Goal: Task Accomplishment & Management: Complete application form

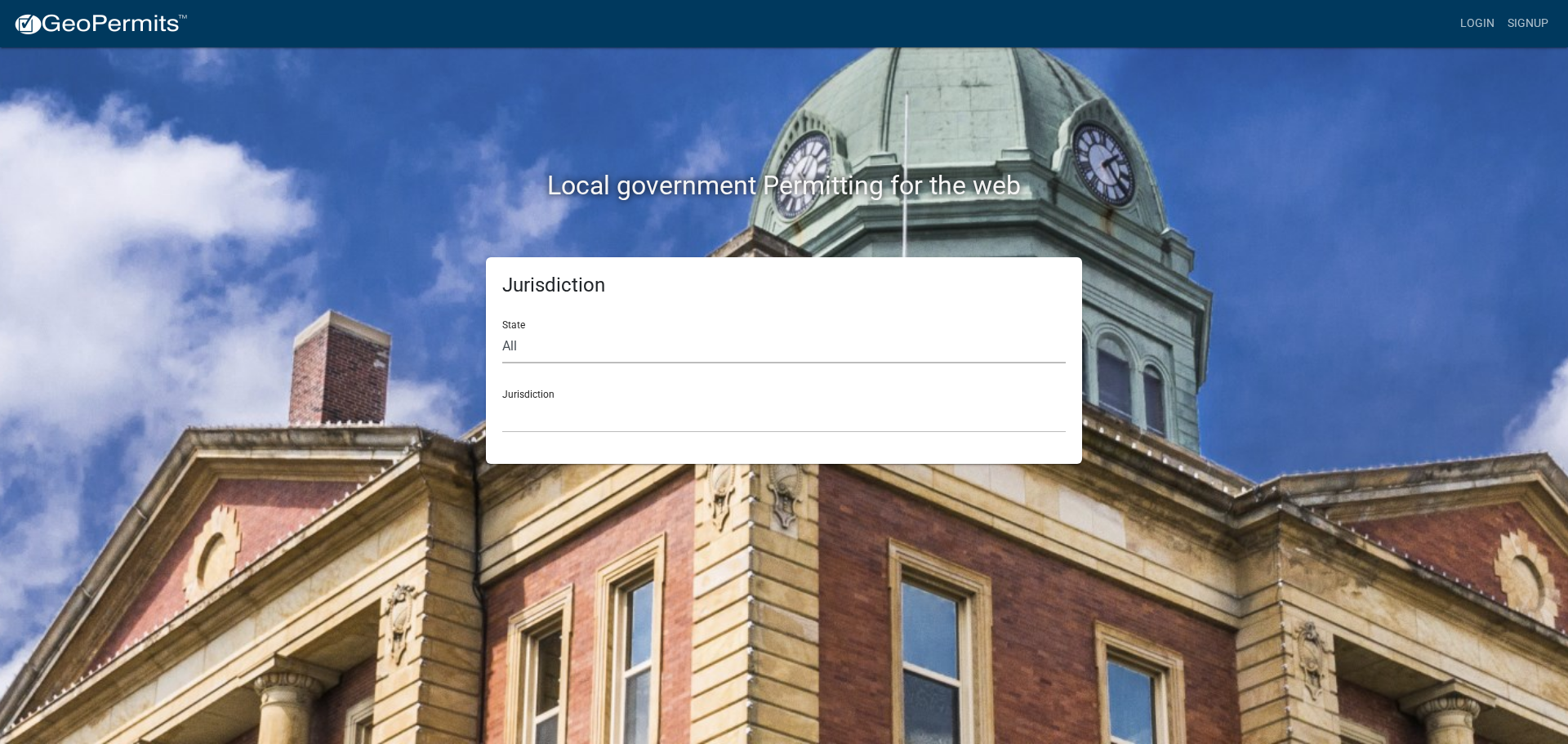
click at [678, 349] on select "All [US_STATE] [US_STATE] [US_STATE] [US_STATE] [US_STATE] [US_STATE] [US_STATE…" at bounding box center [784, 346] width 564 height 34
select select "[US_STATE]"
click at [502, 330] on select "All [US_STATE] [US_STATE] [US_STATE] [US_STATE] [US_STATE] [US_STATE] [US_STATE…" at bounding box center [784, 346] width 564 height 34
click at [583, 419] on select "City of [GEOGRAPHIC_DATA], [US_STATE] City of [GEOGRAPHIC_DATA], [US_STATE] Cit…" at bounding box center [784, 415] width 564 height 34
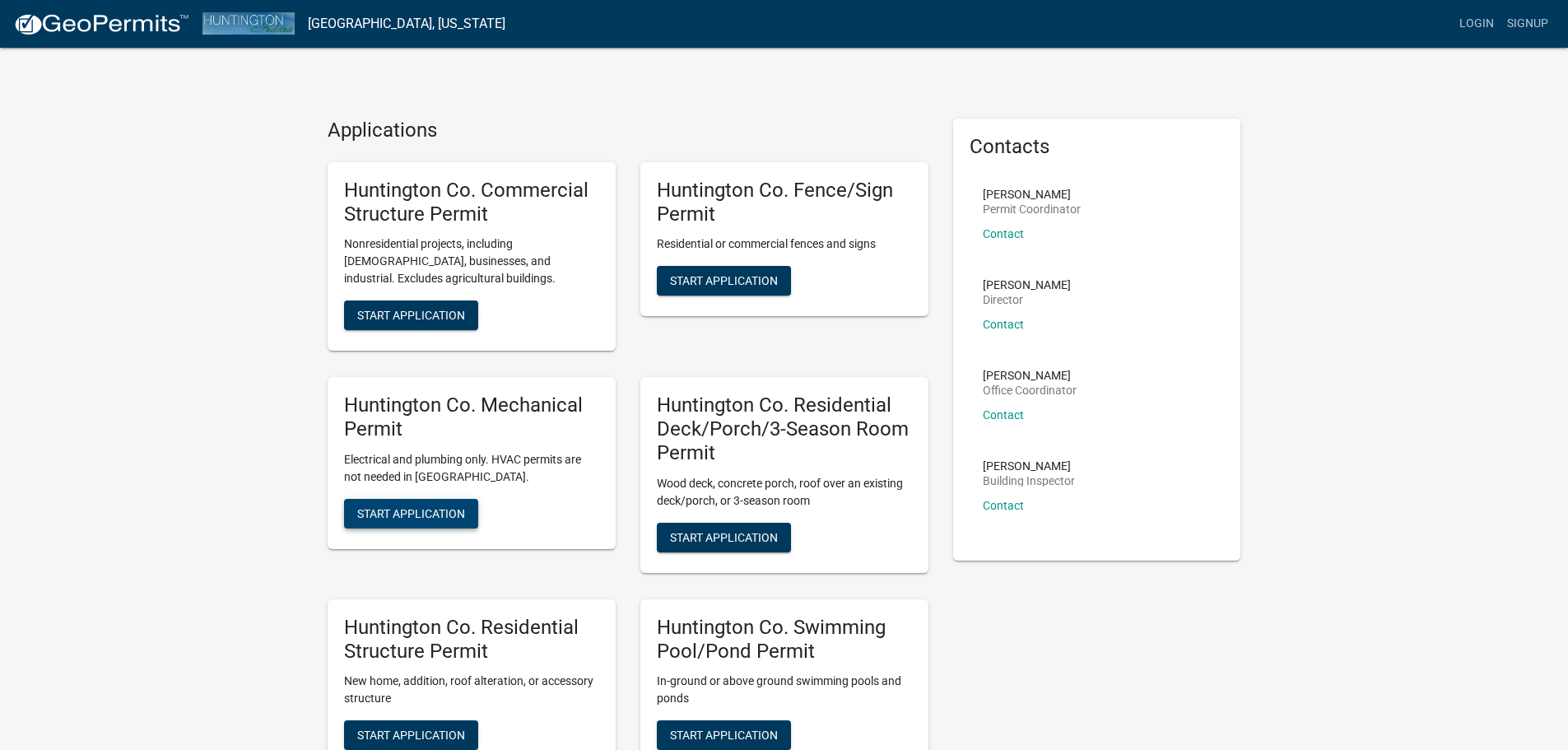
click at [419, 515] on span "Start Application" at bounding box center [411, 512] width 108 height 13
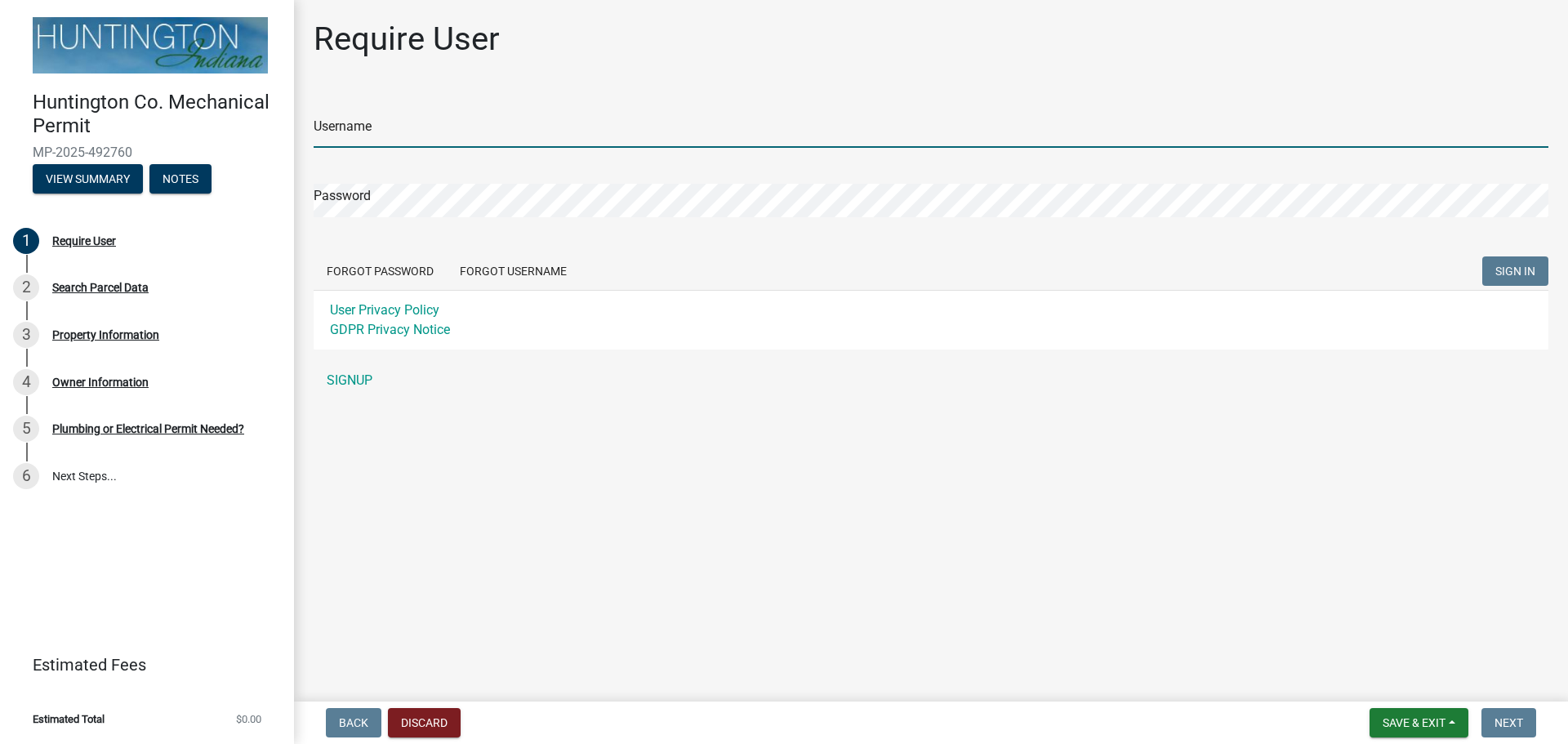
type input "Young Electric Inc"
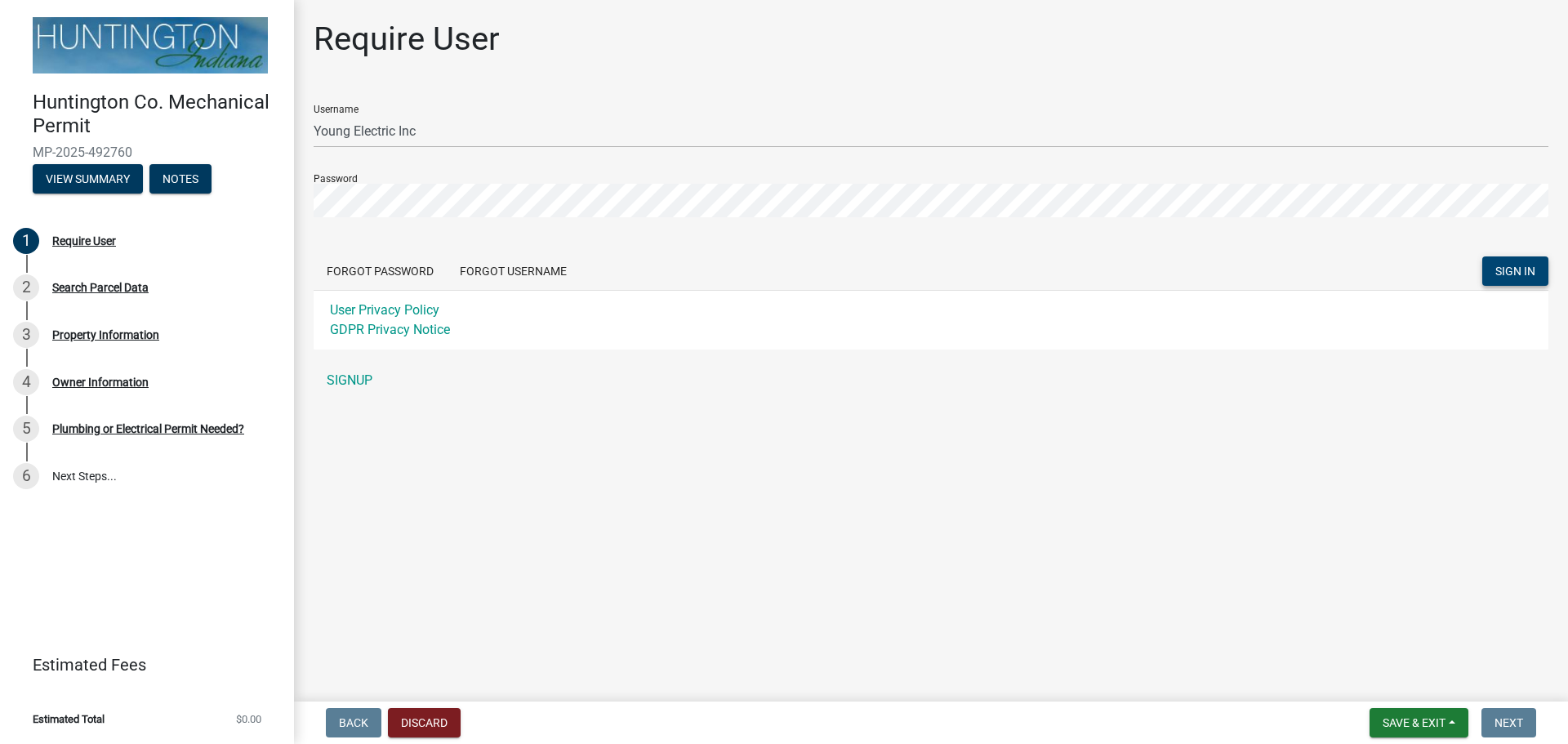
click at [1502, 272] on span "SIGN IN" at bounding box center [1515, 271] width 40 height 13
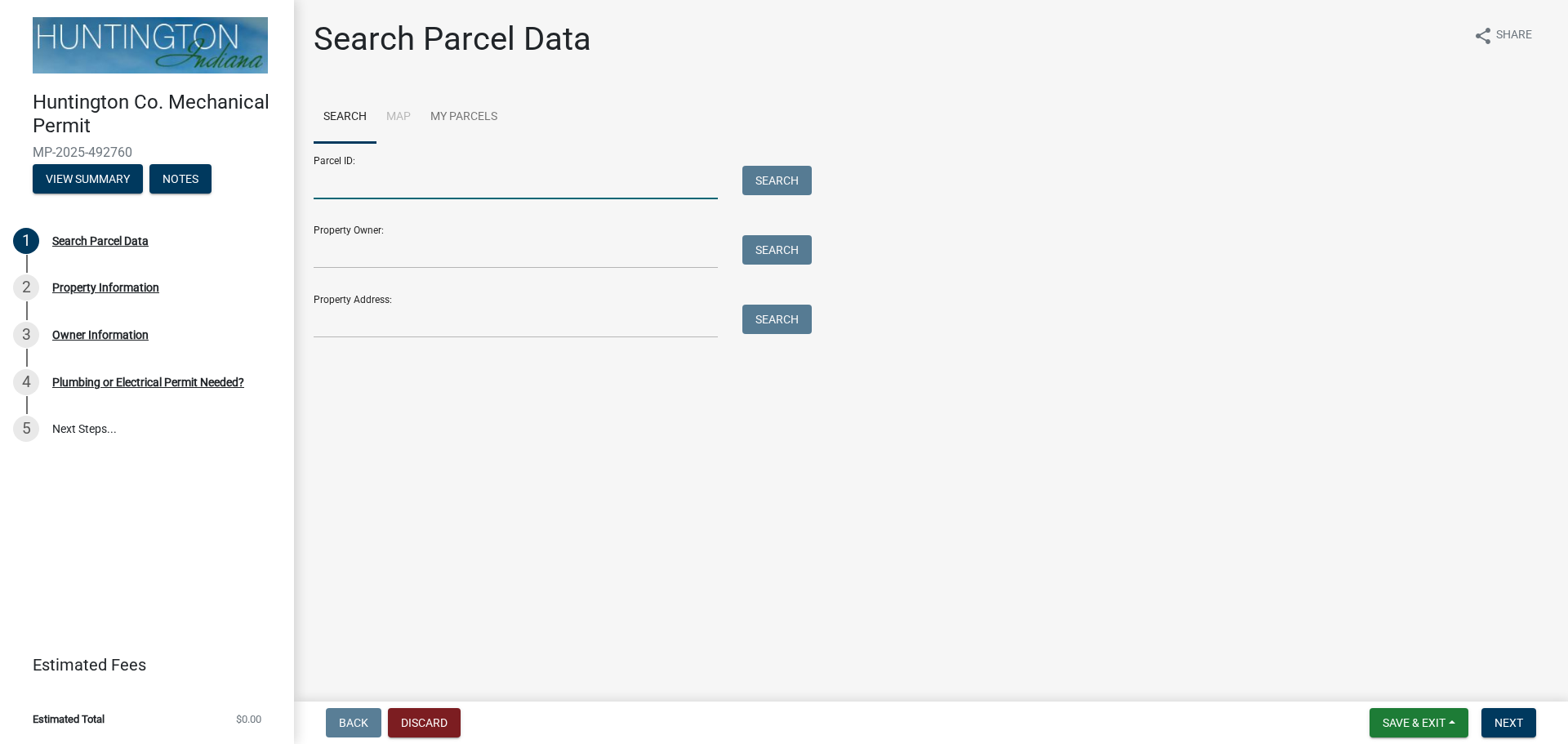
click at [349, 178] on input "Parcel ID:" at bounding box center [516, 182] width 404 height 34
paste input "35-05-12-100-177.700-004"
type input "35-05-12-100-177.700-004"
click at [778, 181] on button "Search" at bounding box center [777, 180] width 69 height 29
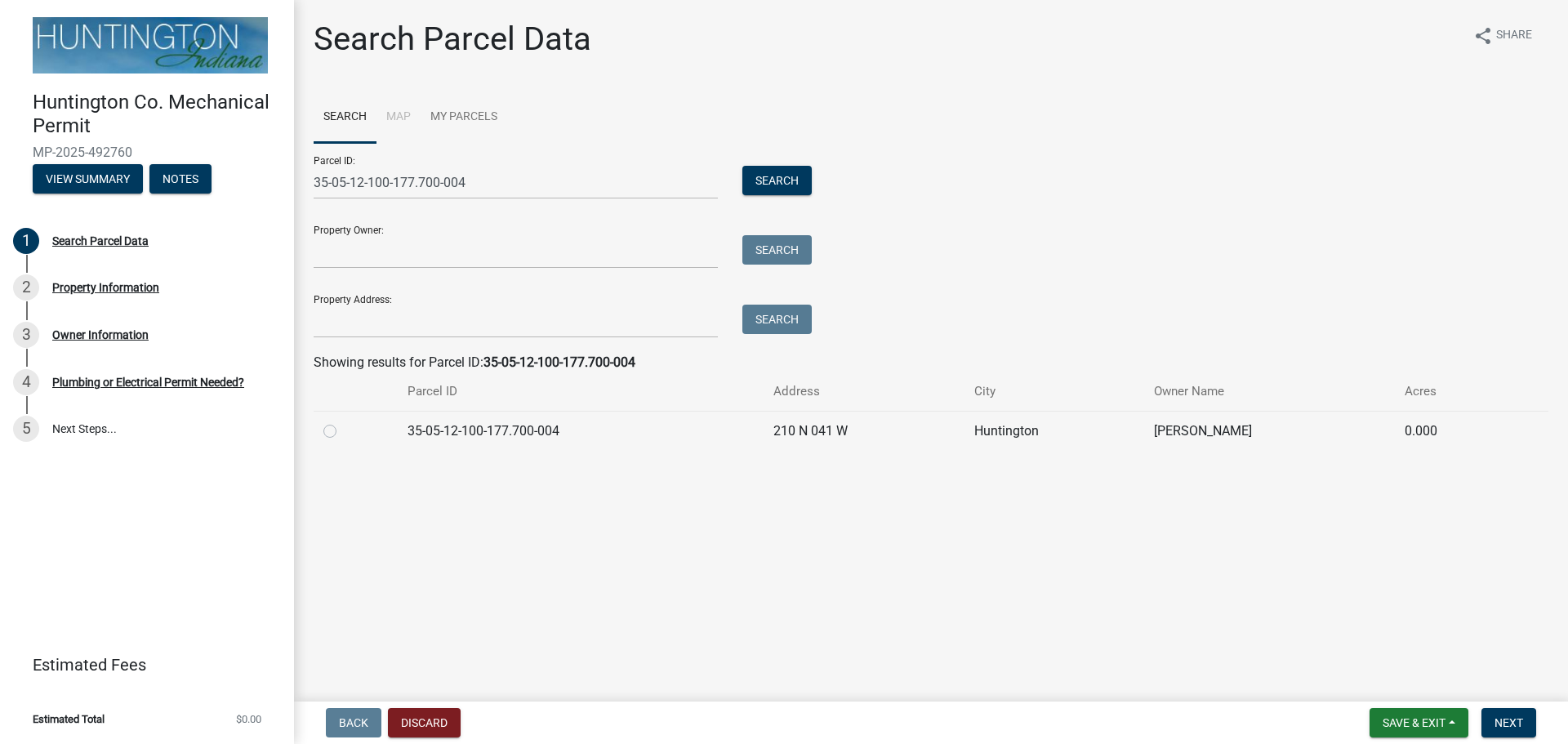
click at [343, 421] on label at bounding box center [343, 421] width 0 height 0
click at [343, 429] on input "radio" at bounding box center [348, 427] width 10 height 10
radio input "true"
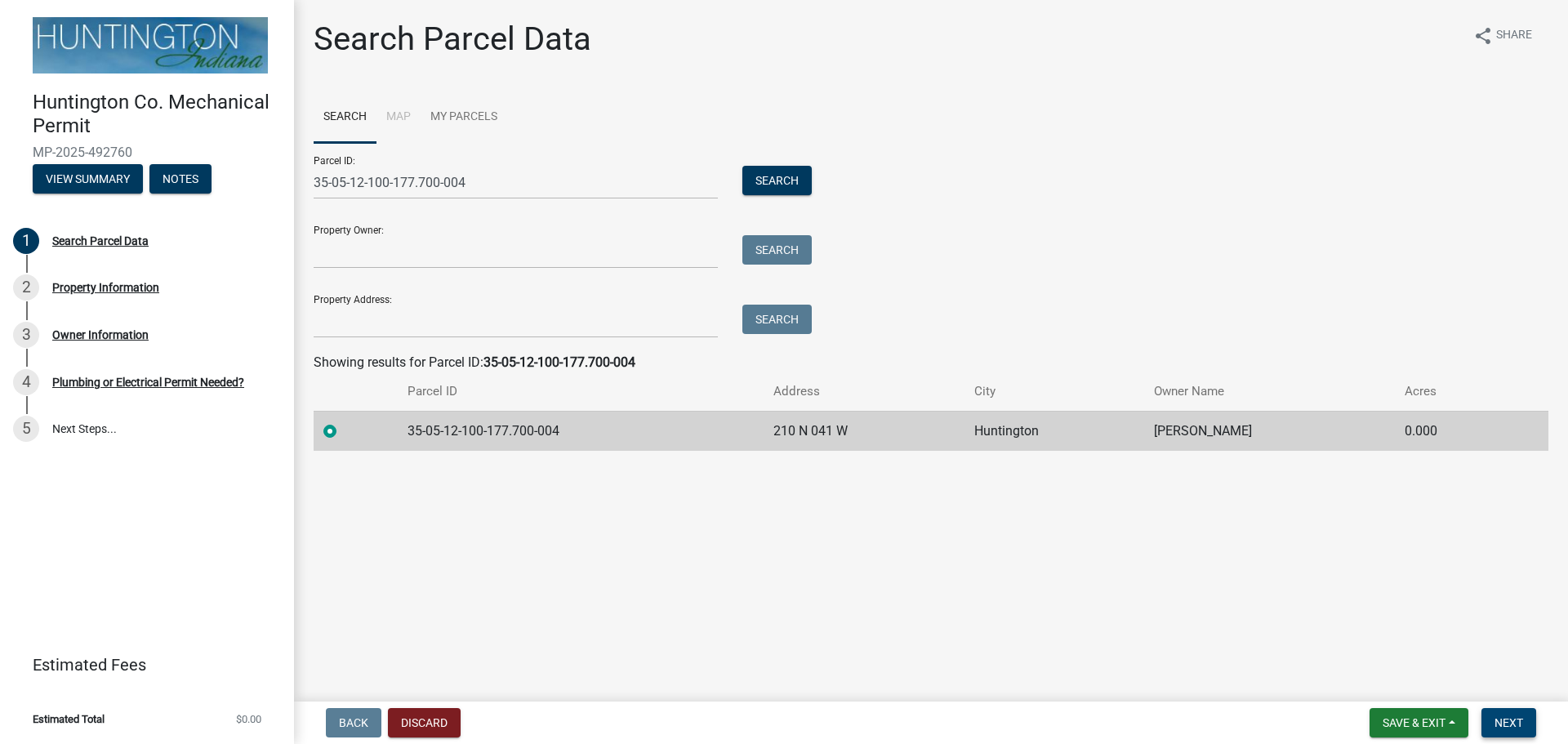
click at [1498, 723] on span "Next" at bounding box center [1508, 722] width 29 height 13
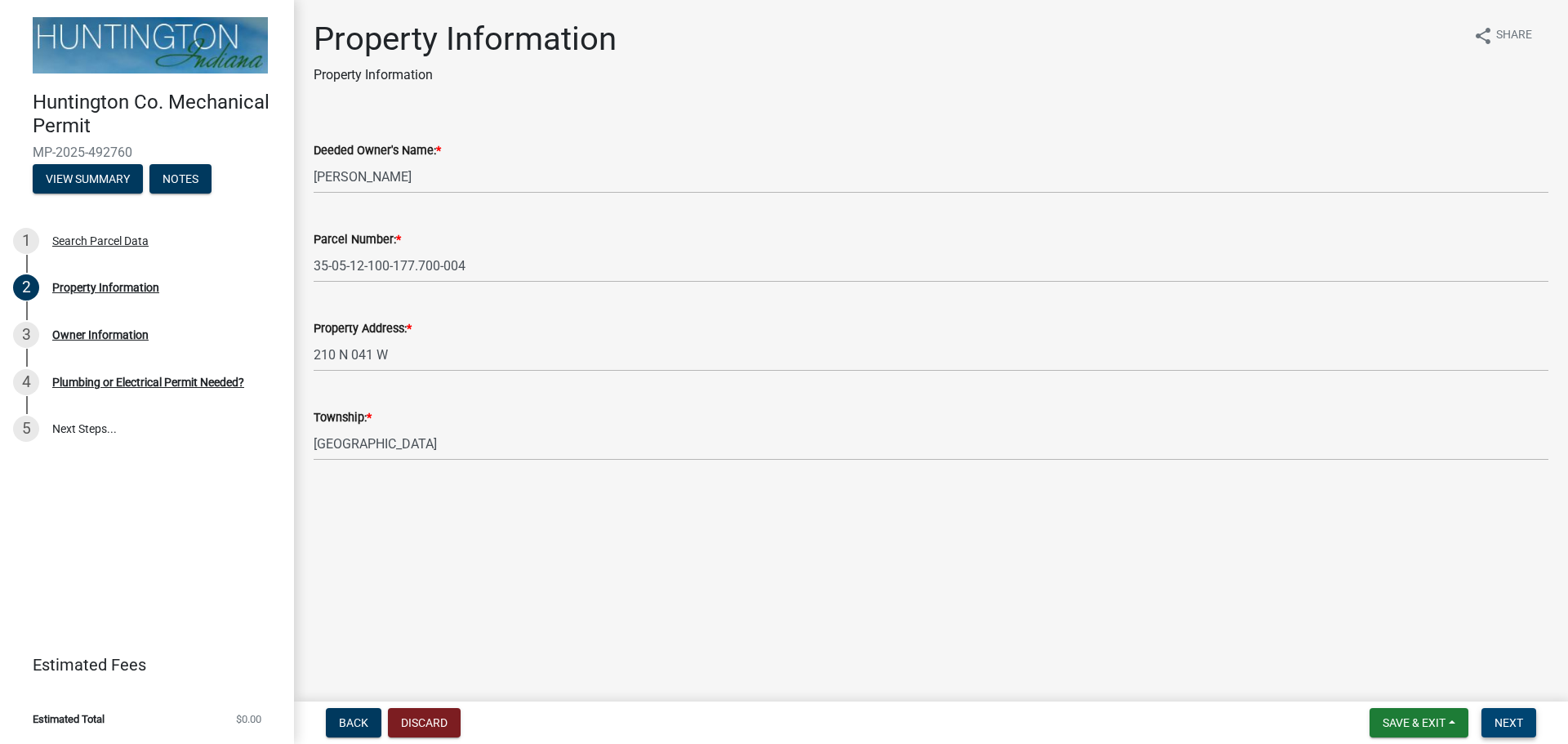
click at [1522, 721] on span "Next" at bounding box center [1508, 722] width 29 height 13
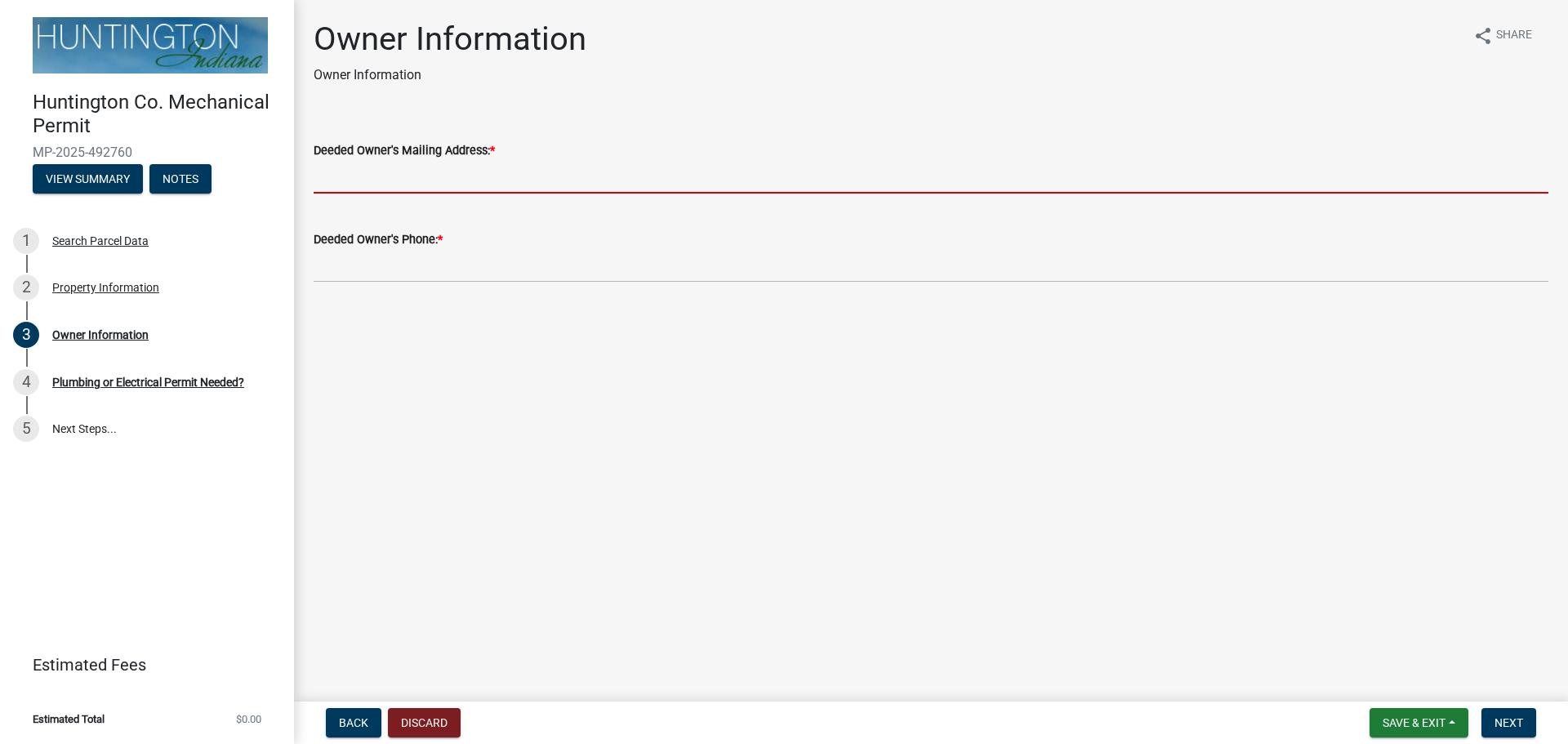
click at [351, 166] on input "Deeded Owner's Mailing Address: *" at bounding box center [931, 177] width 1235 height 34
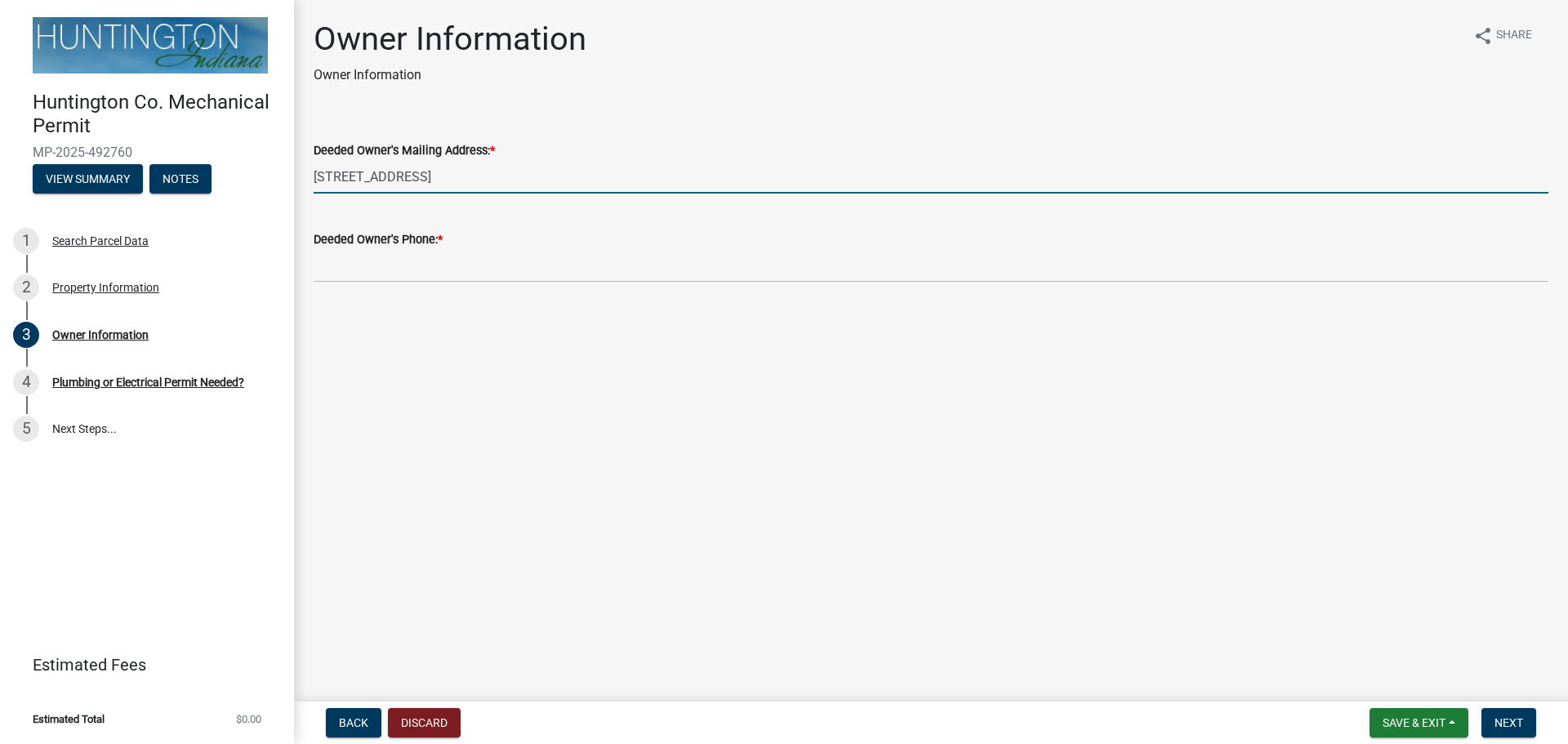
type input "[STREET_ADDRESS]"
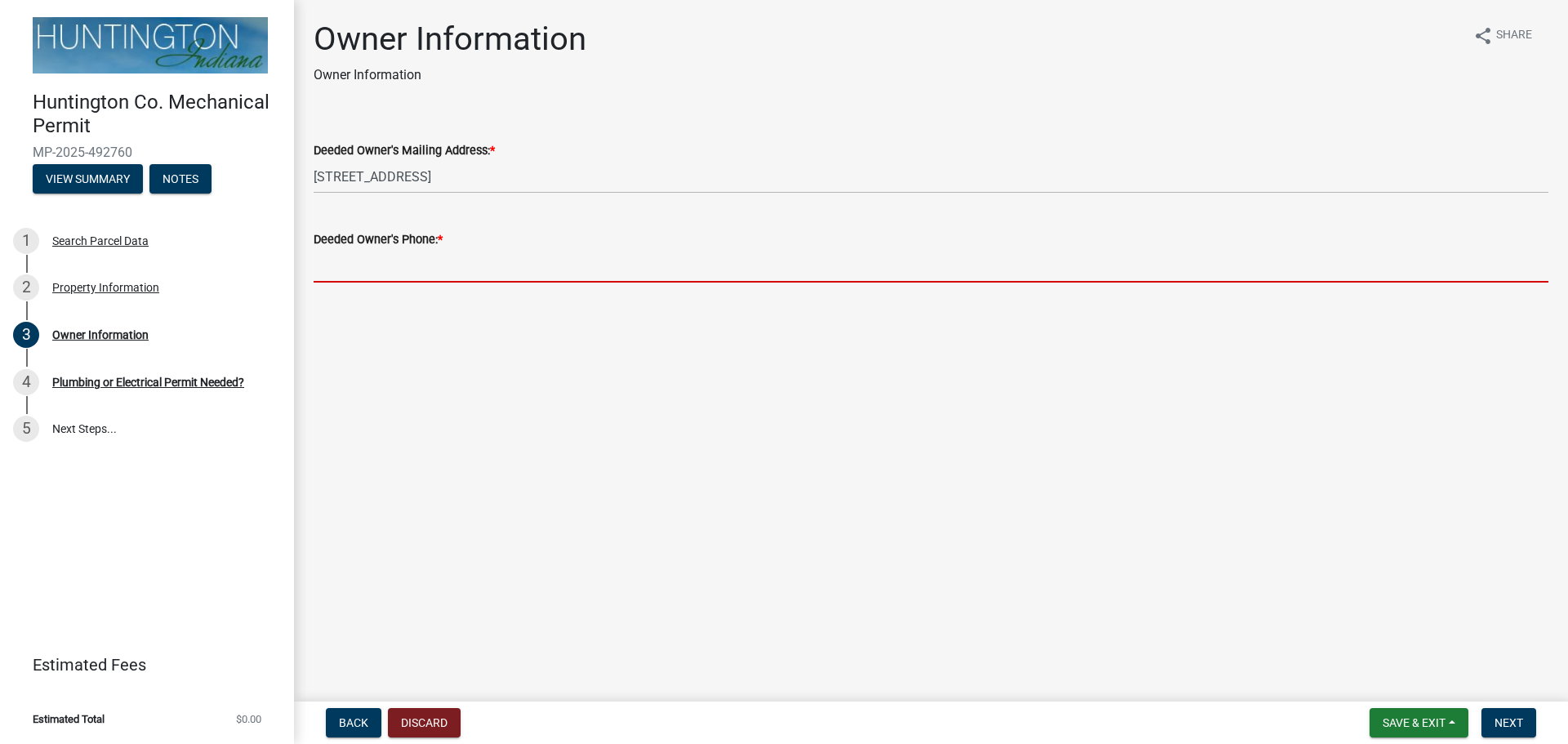
click at [384, 256] on input "Deeded Owner's Phone: *" at bounding box center [931, 265] width 1235 height 34
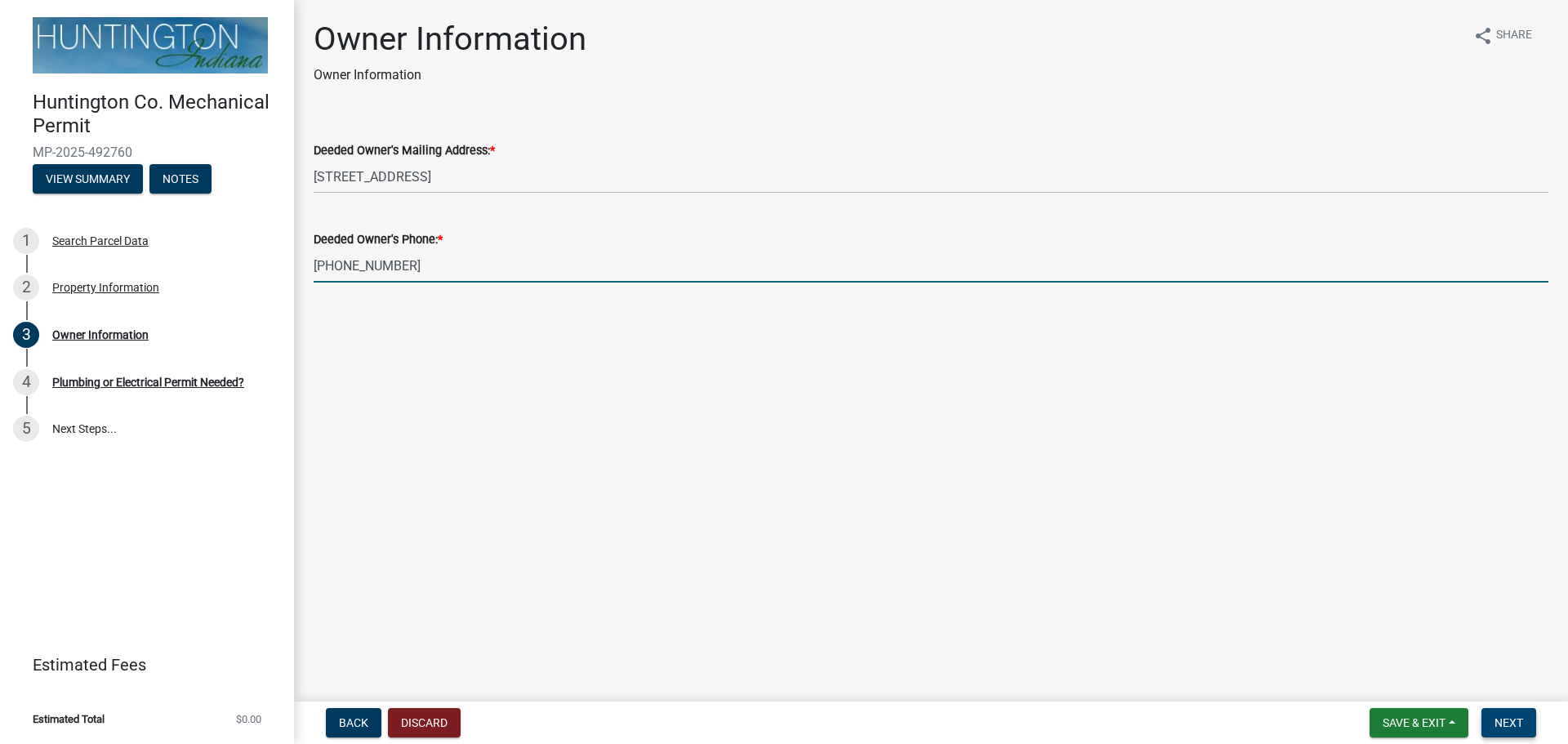
type input "[PHONE_NUMBER]"
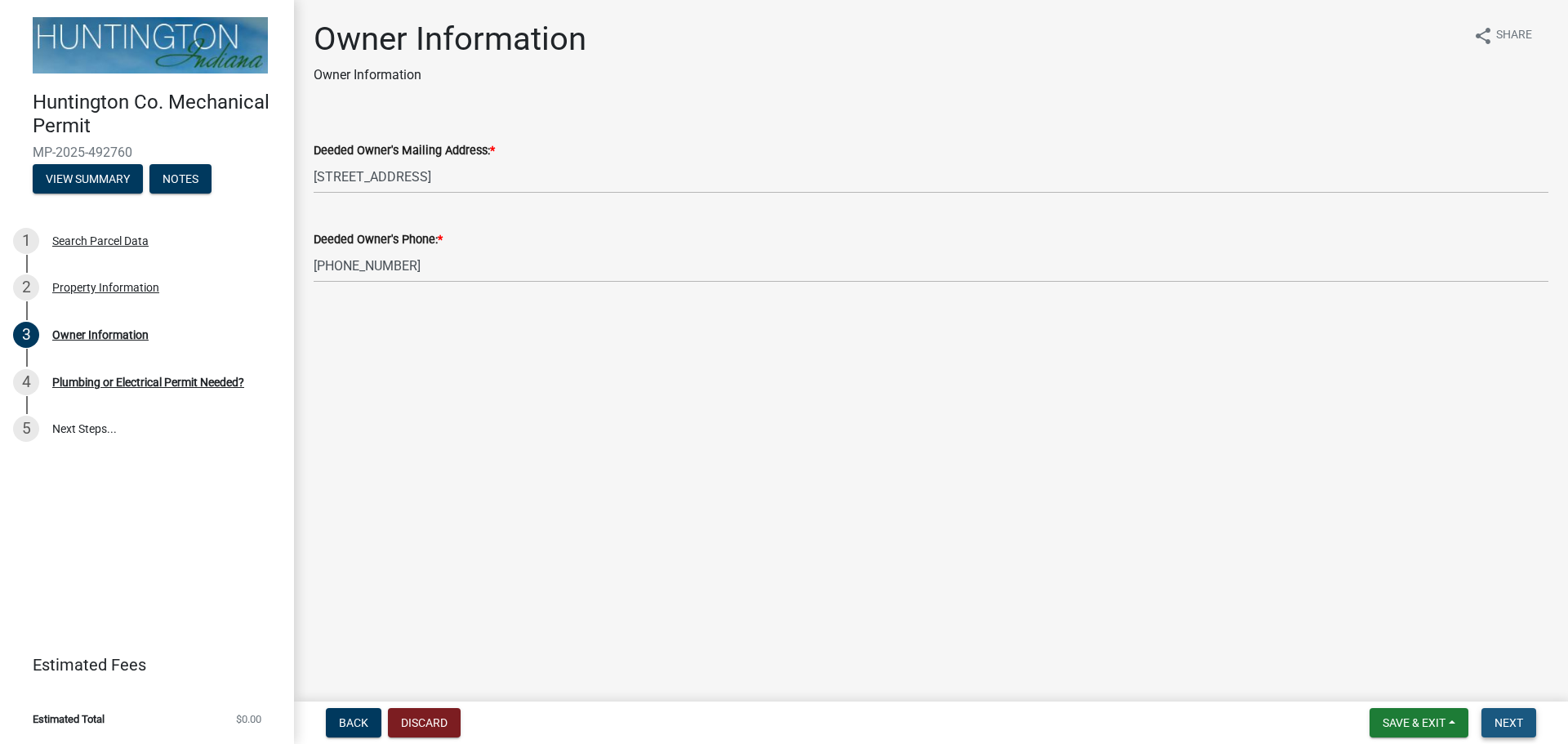
click at [1508, 714] on button "Next" at bounding box center [1508, 722] width 55 height 29
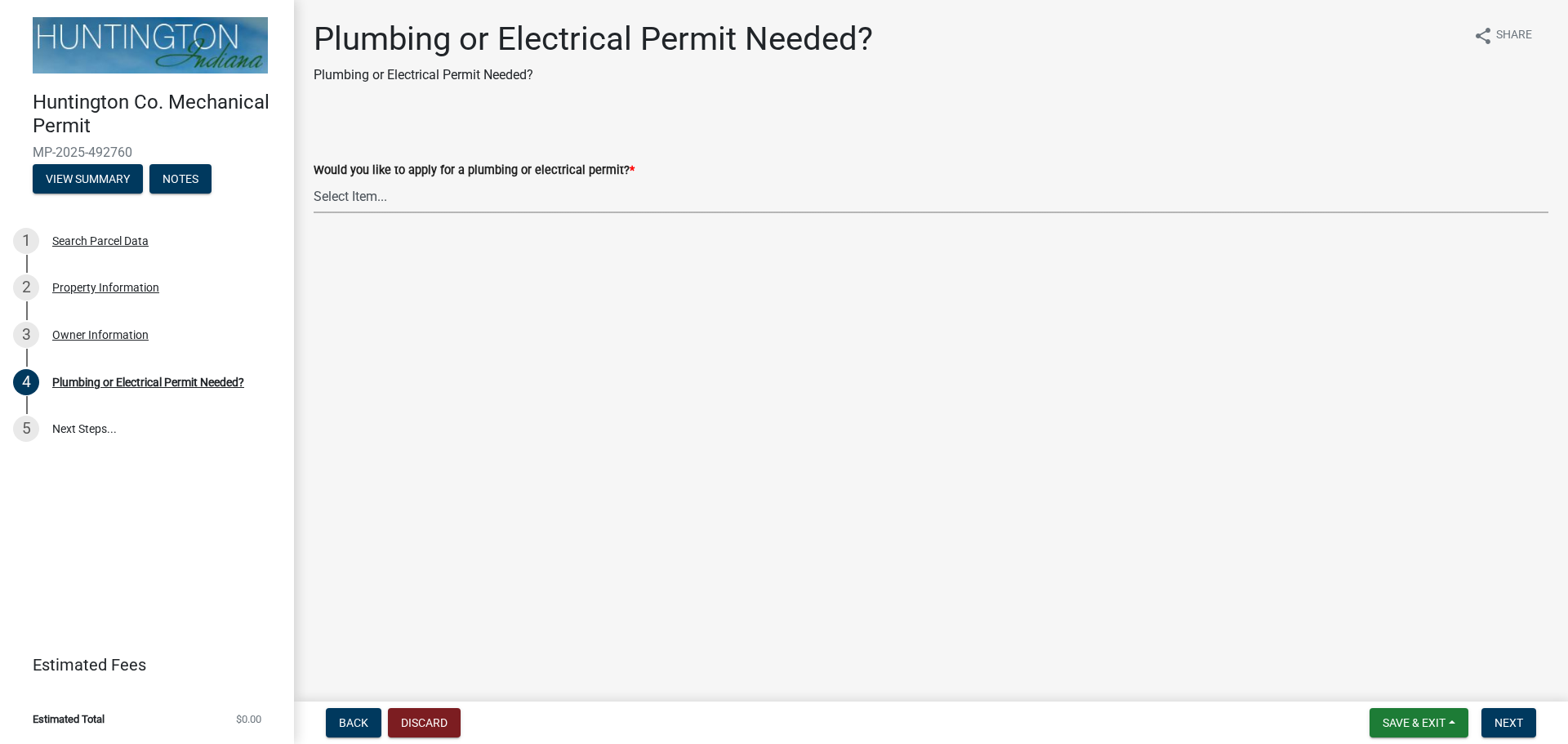
click at [497, 199] on select "Select Item... plumbing electrical" at bounding box center [931, 196] width 1235 height 34
click at [314, 179] on select "Select Item... plumbing electrical" at bounding box center [931, 196] width 1235 height 34
select select "82bdcc69-8734-43af-a4fa-e76f8d275e41"
click at [1493, 719] on button "Next" at bounding box center [1508, 722] width 55 height 29
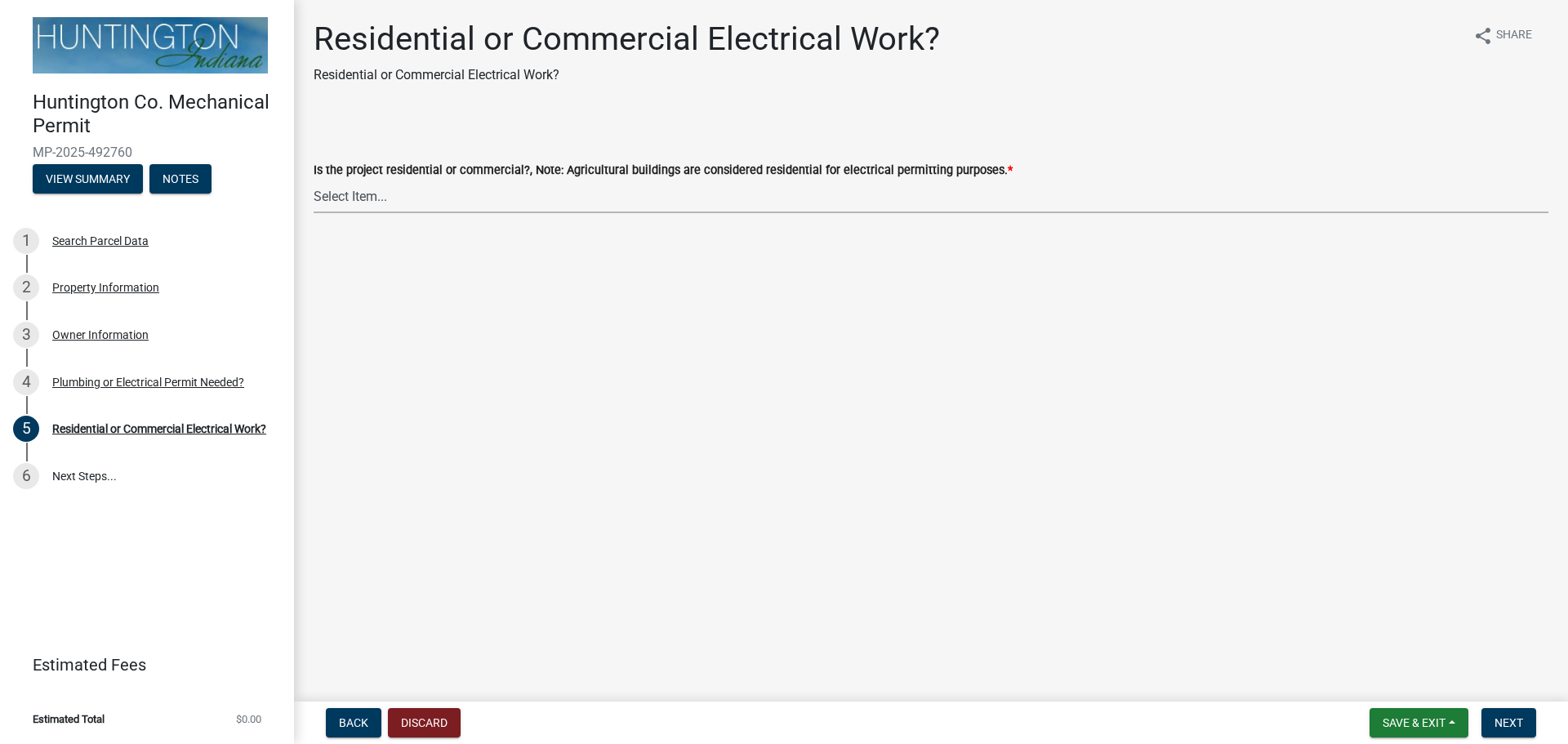
click at [493, 189] on select "Select Item... Residential Commercial" at bounding box center [931, 196] width 1235 height 34
click at [314, 179] on select "Select Item... Residential Commercial" at bounding box center [931, 196] width 1235 height 34
select select "3db72f89-ebf7-44a2-a43c-36ed77a05272"
click at [1516, 726] on span "Next" at bounding box center [1508, 722] width 29 height 13
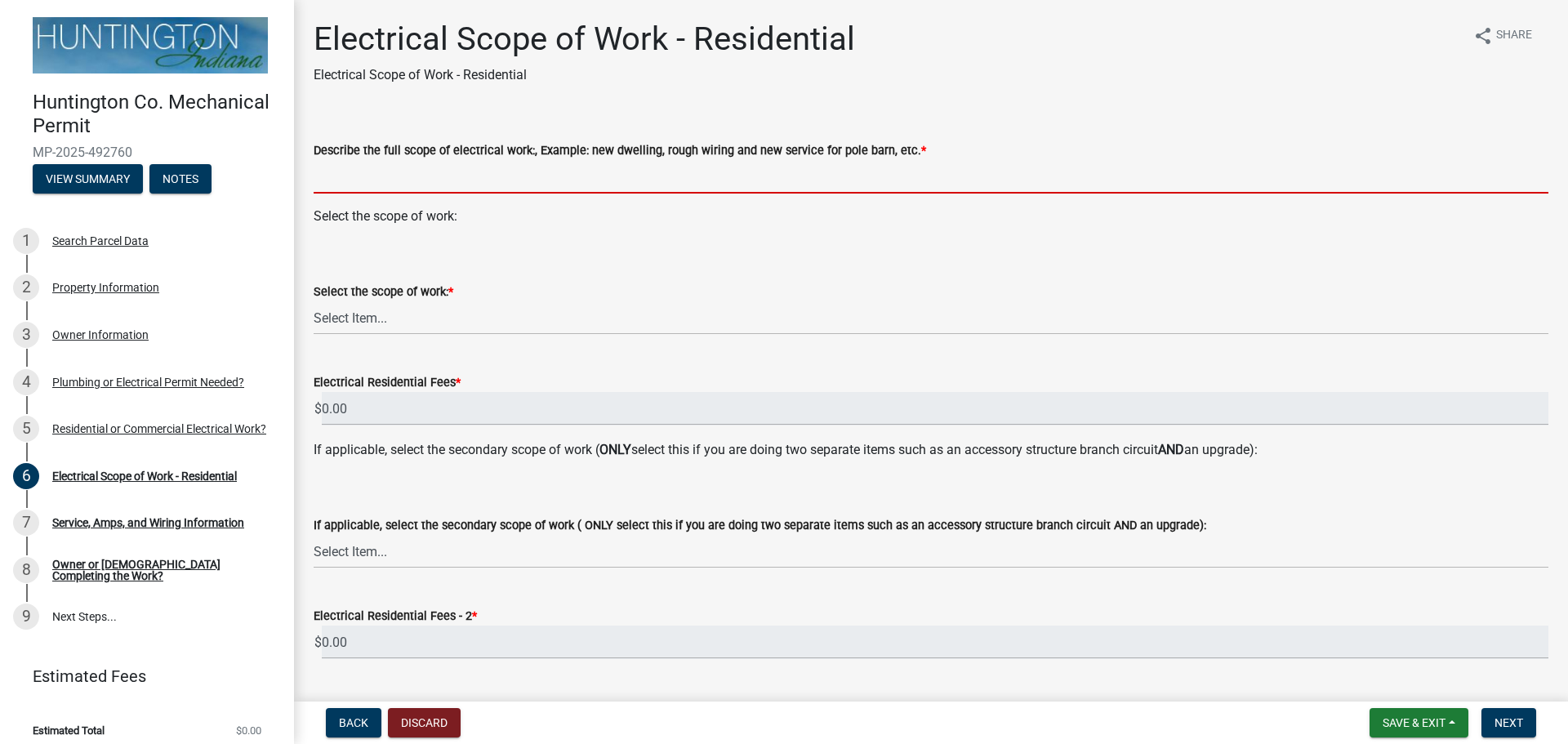
click at [357, 172] on input "Describe the full scope of electrical work:, Example: new dwelling, rough wirin…" at bounding box center [931, 177] width 1235 height 34
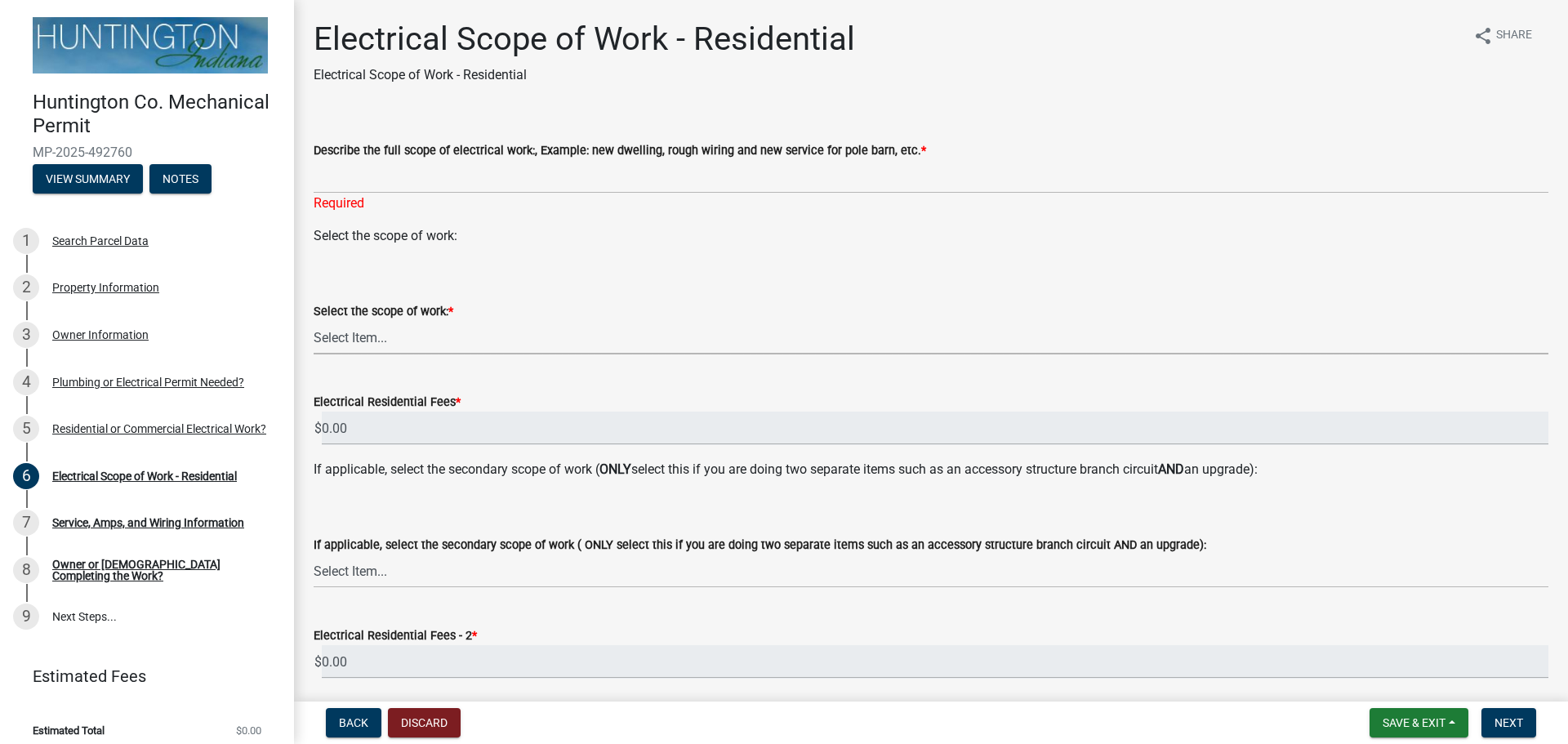
click at [393, 320] on div "Select the scope of work: * Select Item... New Service (new meter base installa…" at bounding box center [931, 327] width 1235 height 53
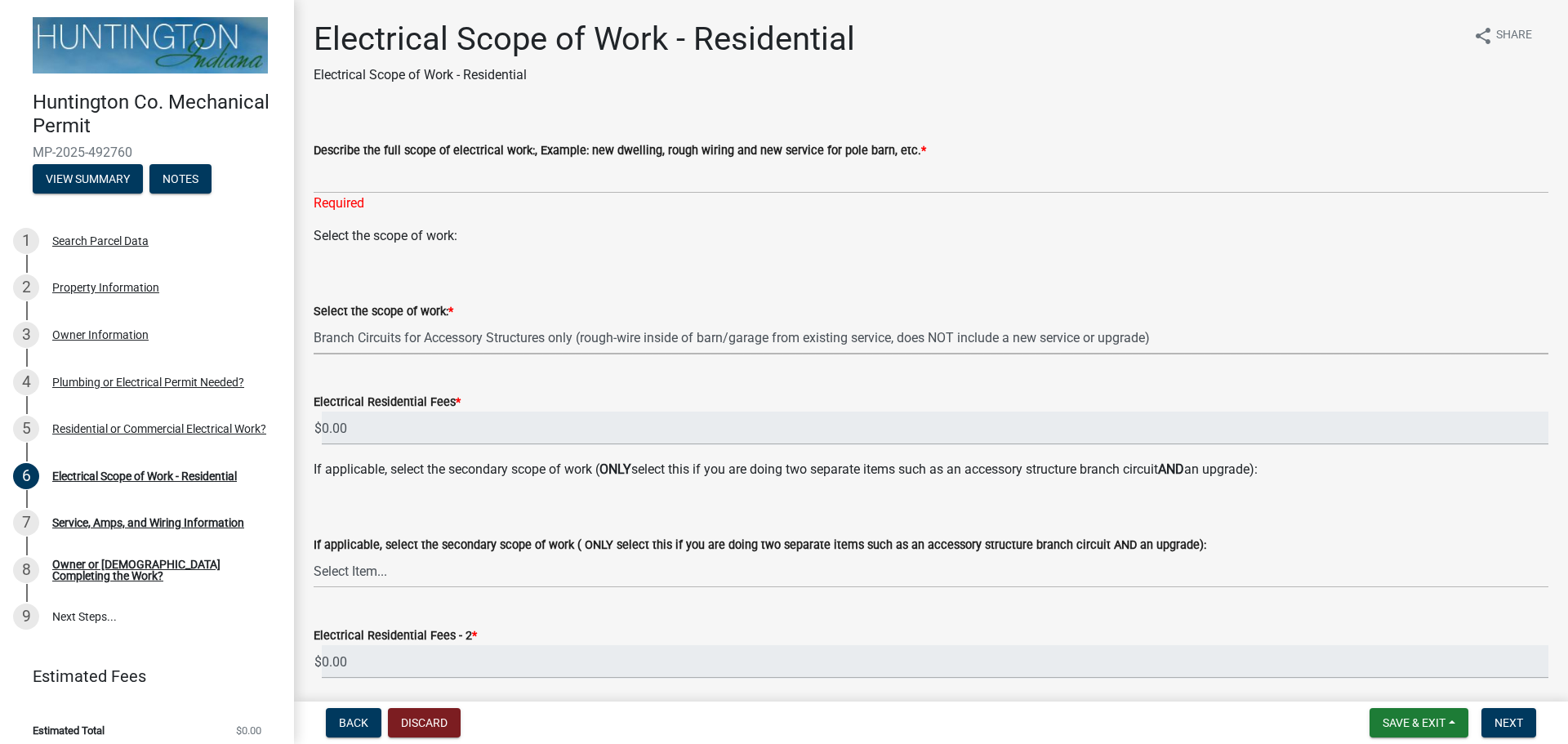
click at [314, 321] on select "Select Item... New Service (new meter base installation) Upgrade (includes relo…" at bounding box center [931, 337] width 1235 height 34
click at [405, 424] on input "15.00" at bounding box center [935, 428] width 1226 height 34
click at [382, 340] on select "Select Item... New Service (new meter base installation) Upgrade (includes relo…" at bounding box center [931, 337] width 1235 height 34
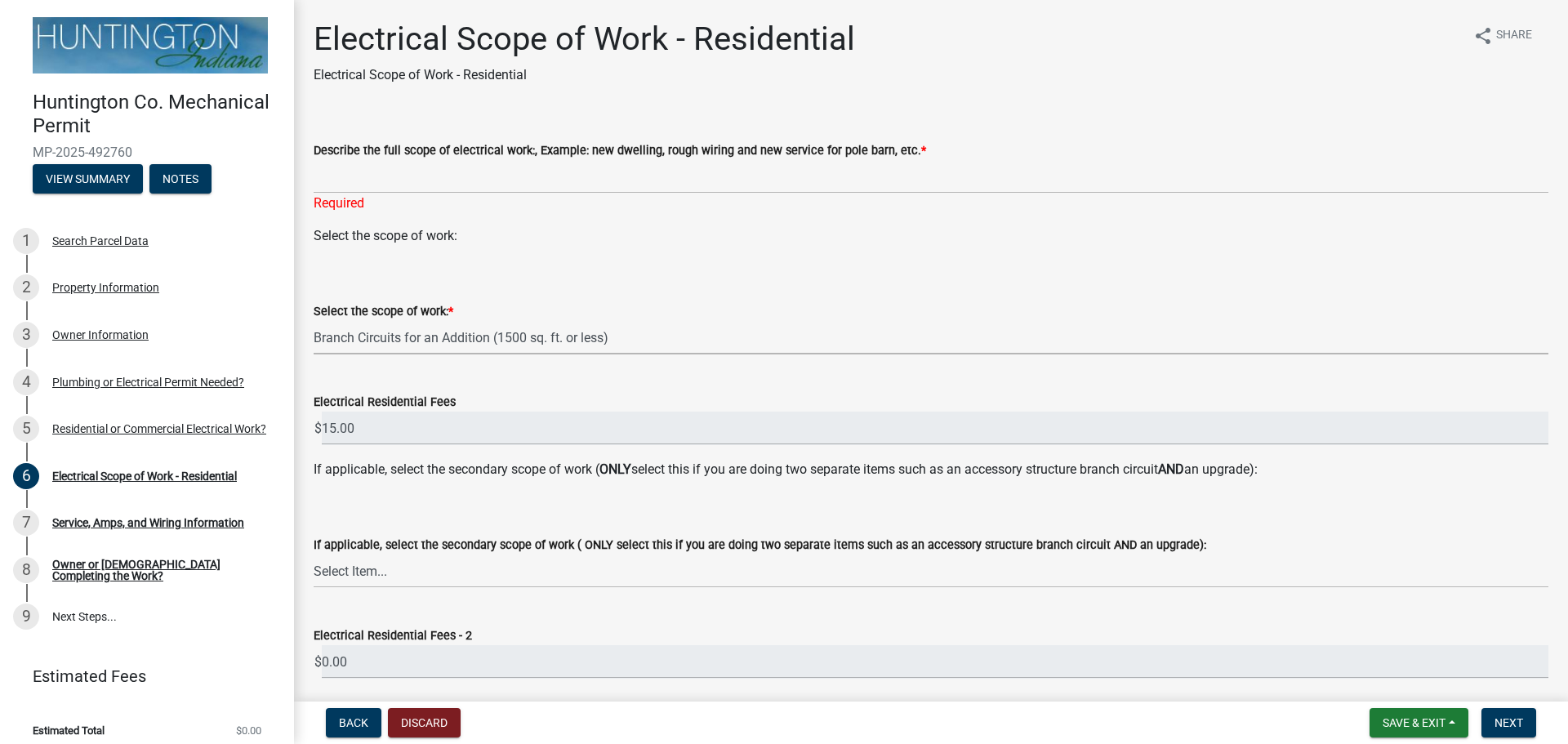
click at [314, 321] on select "Select Item... New Service (new meter base installation) Upgrade (includes relo…" at bounding box center [931, 337] width 1235 height 34
select select "a9d57b13-39a8-465e-88f6-405ef56ec5b9"
click at [433, 340] on select "Select Item... New Service (new meter base installation) Upgrade (includes relo…" at bounding box center [931, 337] width 1235 height 34
click at [314, 321] on select "Select Item... New Service (new meter base installation) Upgrade (includes relo…" at bounding box center [931, 337] width 1235 height 34
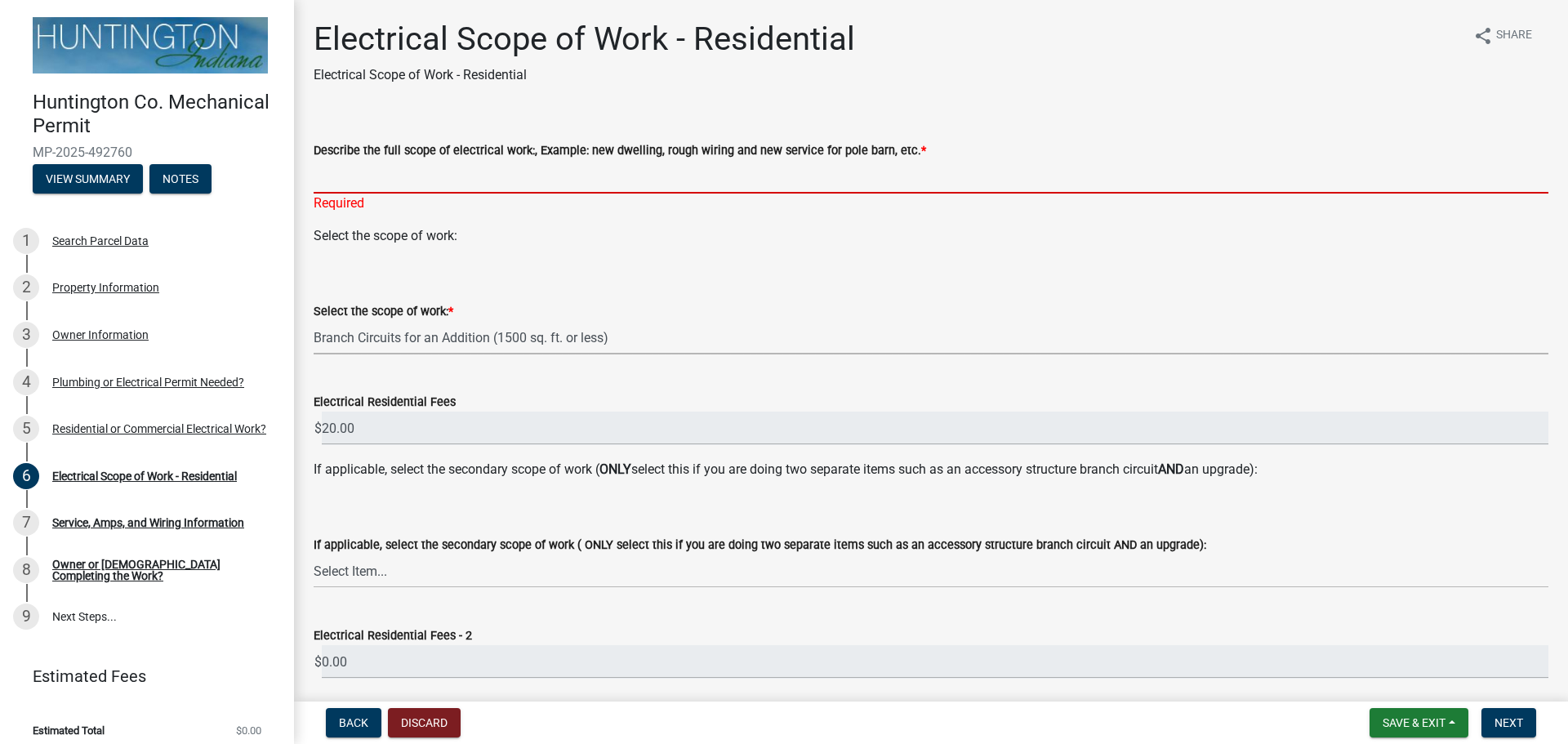
click at [400, 174] on input "Describe the full scope of electrical work:, Example: new dwelling, rough wirin…" at bounding box center [931, 177] width 1235 height 34
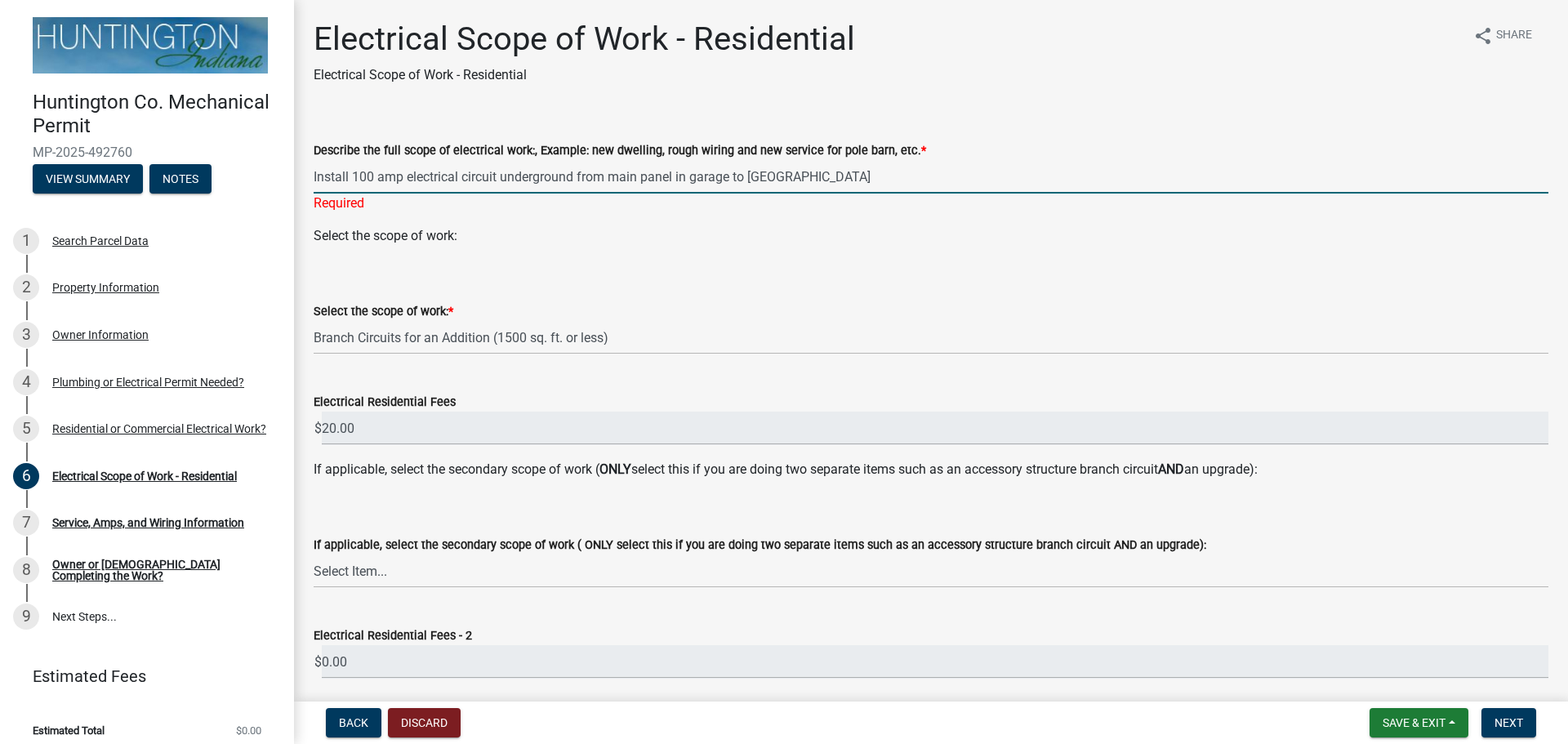
type input "Install 100 amp electrical circuit underground from main panel in garage to [GE…"
click at [434, 343] on wm-data-entity-input "Select the scope of work: * Select Item... New Service (new meter base installa…" at bounding box center [931, 313] width 1235 height 110
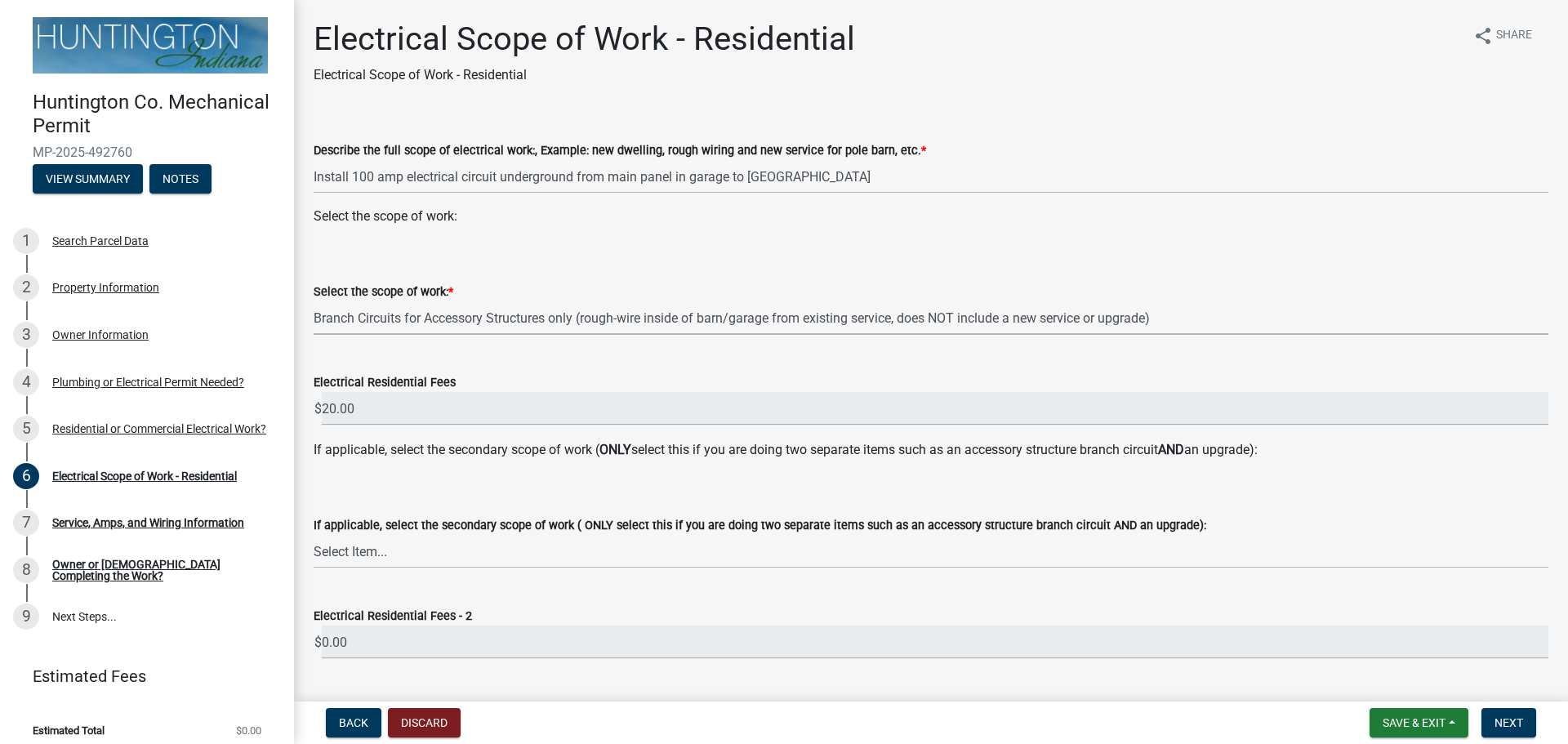
click at [314, 301] on select "Select Item... New Service (new meter base installation) Upgrade (includes relo…" at bounding box center [931, 317] width 1235 height 34
select select "bfe1b4c0-52c4-44d6-acb3-c7dc706a6978"
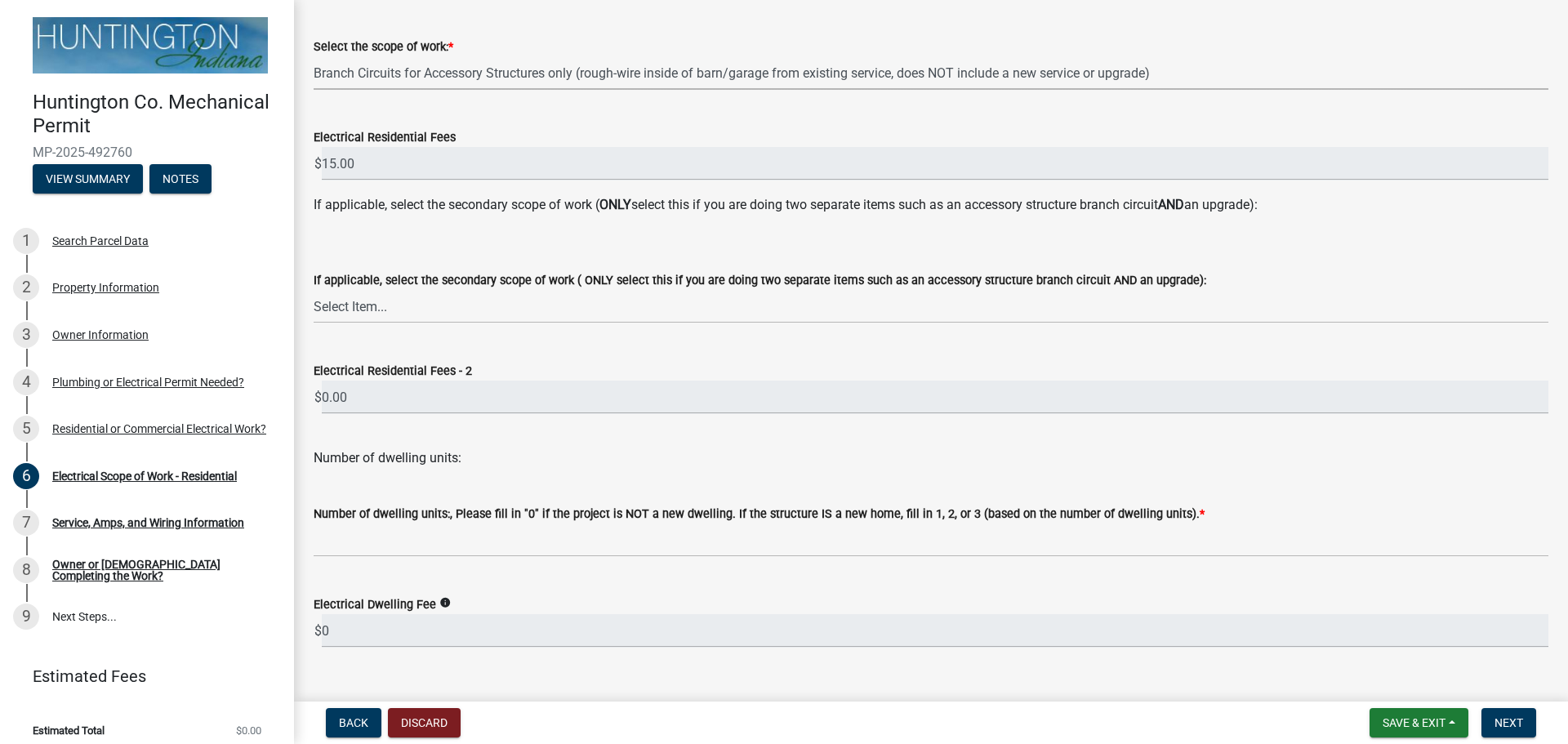
scroll to position [276, 0]
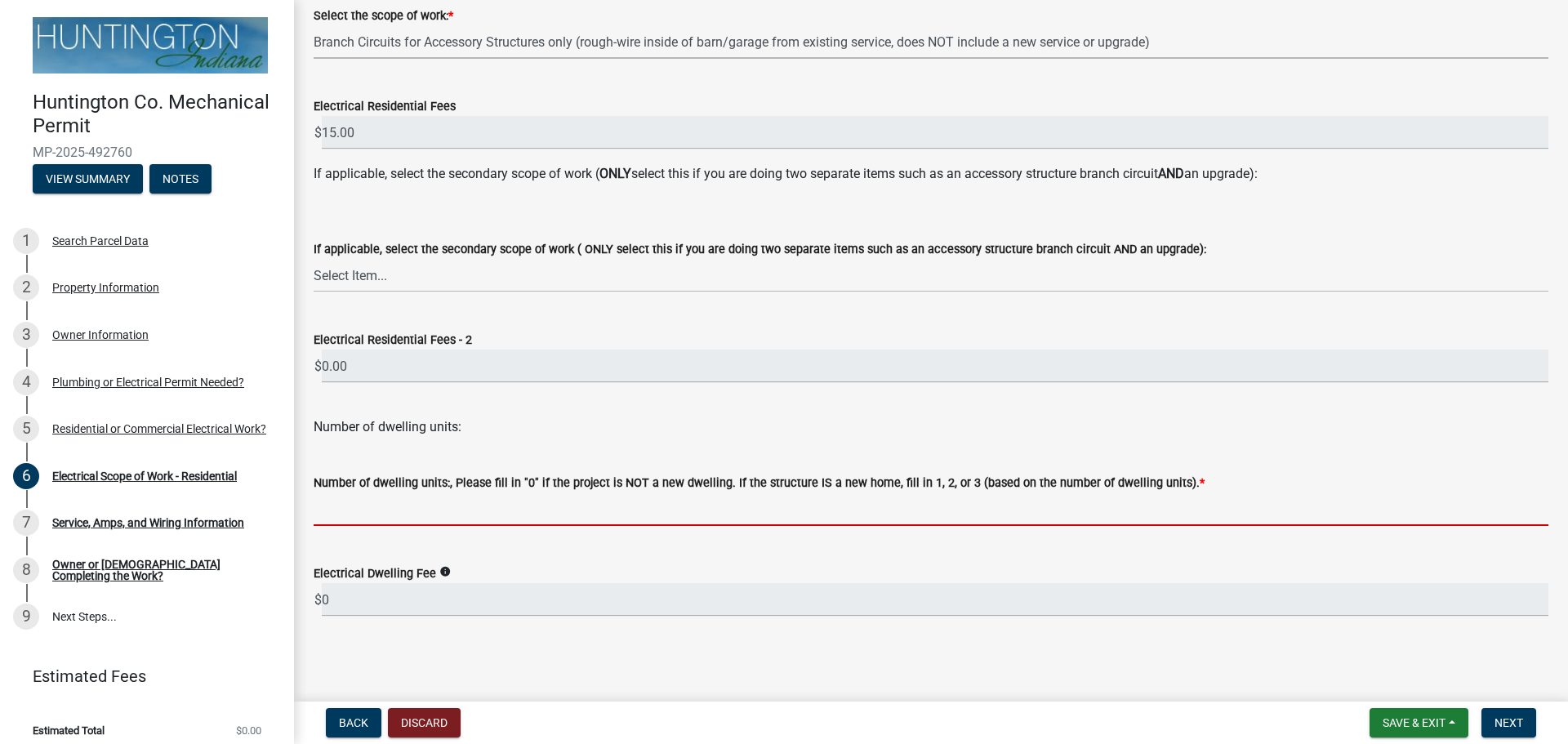
click at [395, 511] on input "text" at bounding box center [931, 509] width 1235 height 34
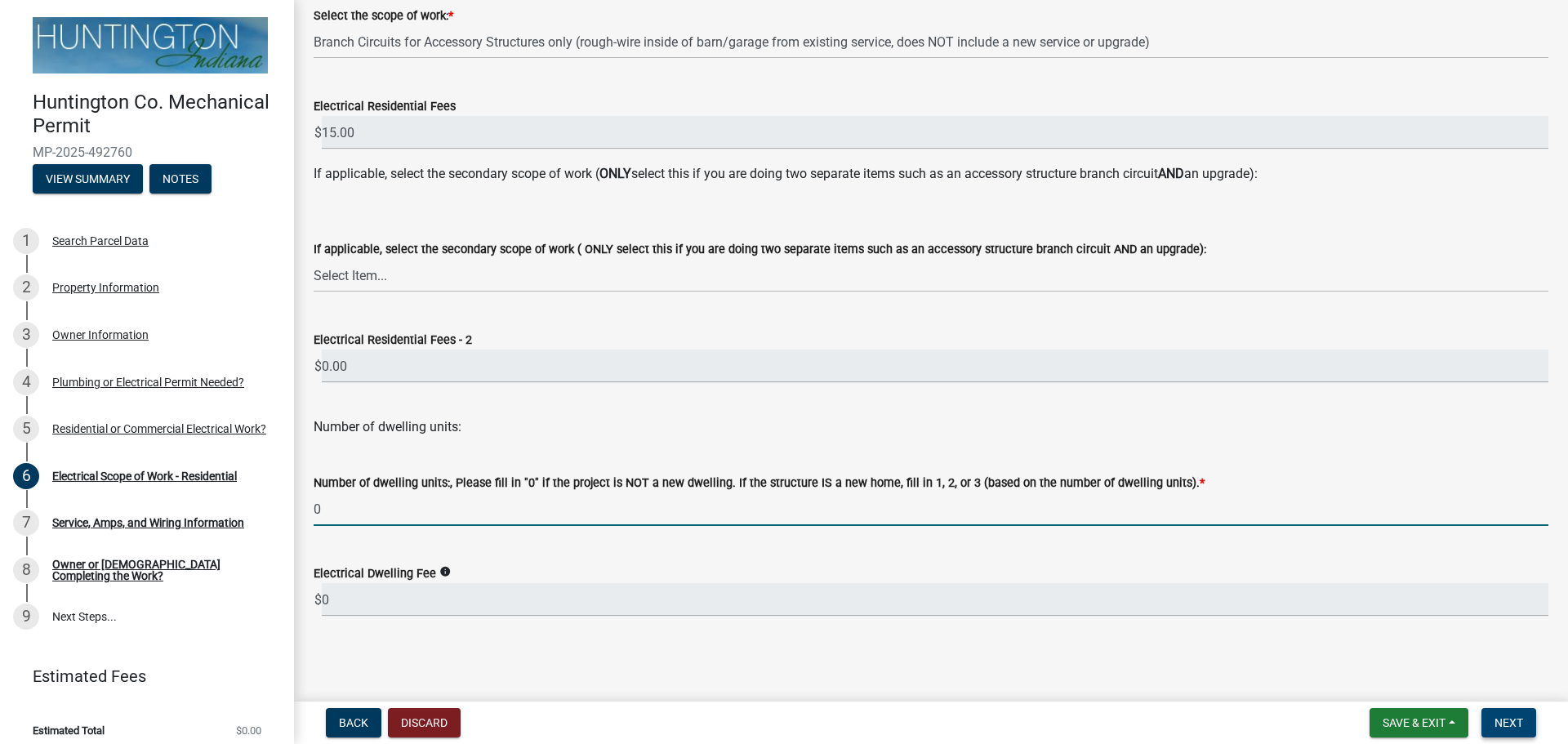
type input "0"
click at [1513, 726] on span "Next" at bounding box center [1508, 722] width 29 height 13
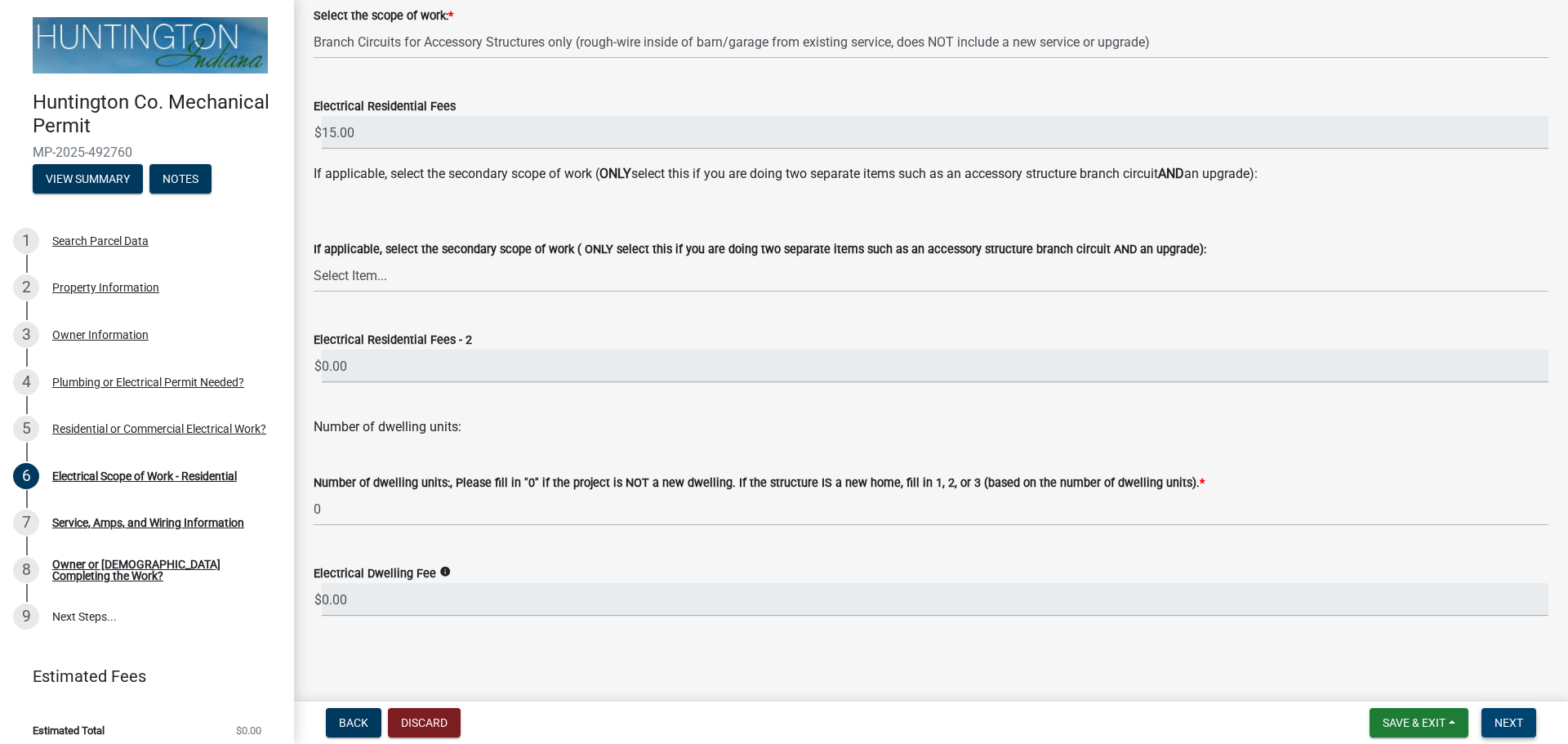
click at [1519, 726] on span "Next" at bounding box center [1508, 722] width 29 height 13
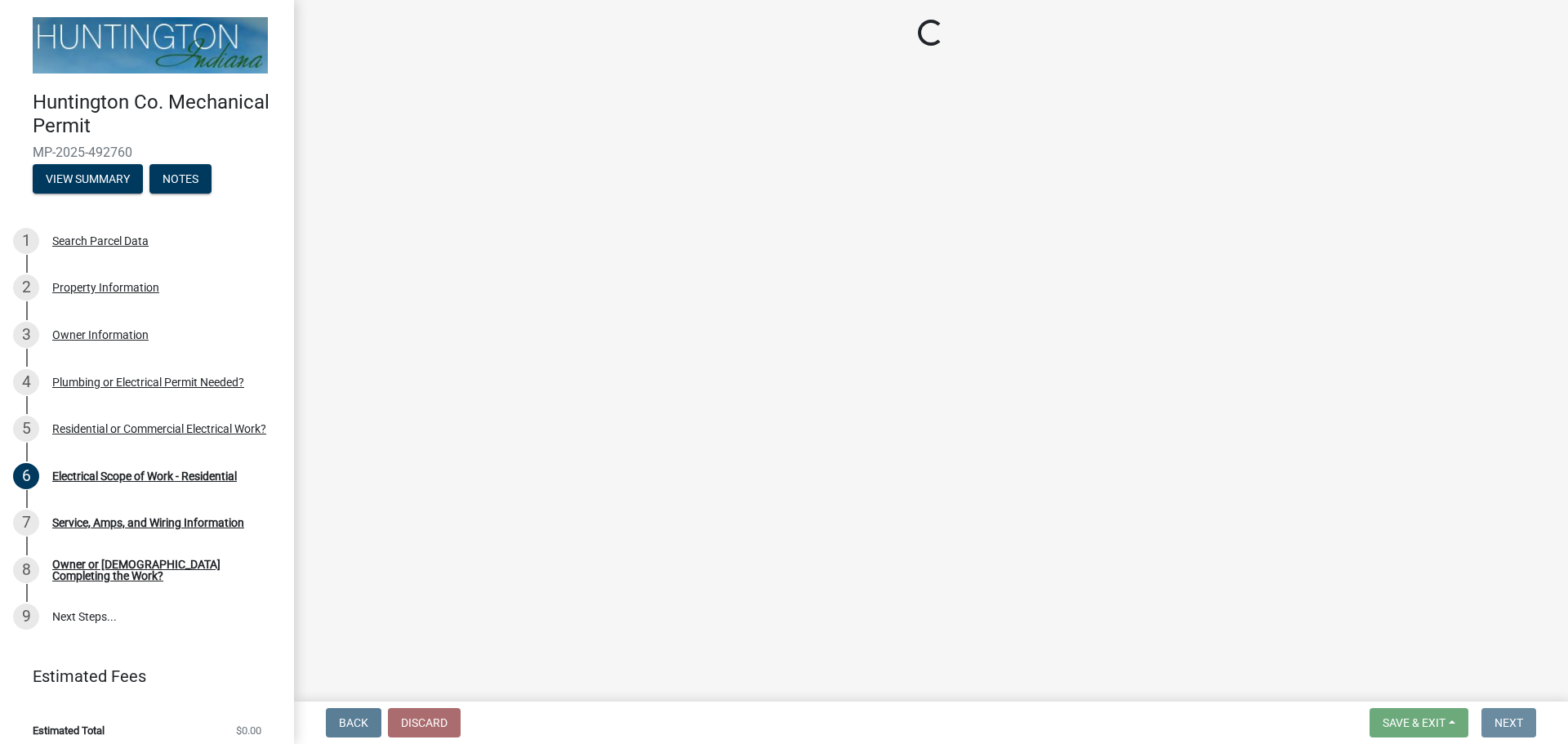
scroll to position [0, 0]
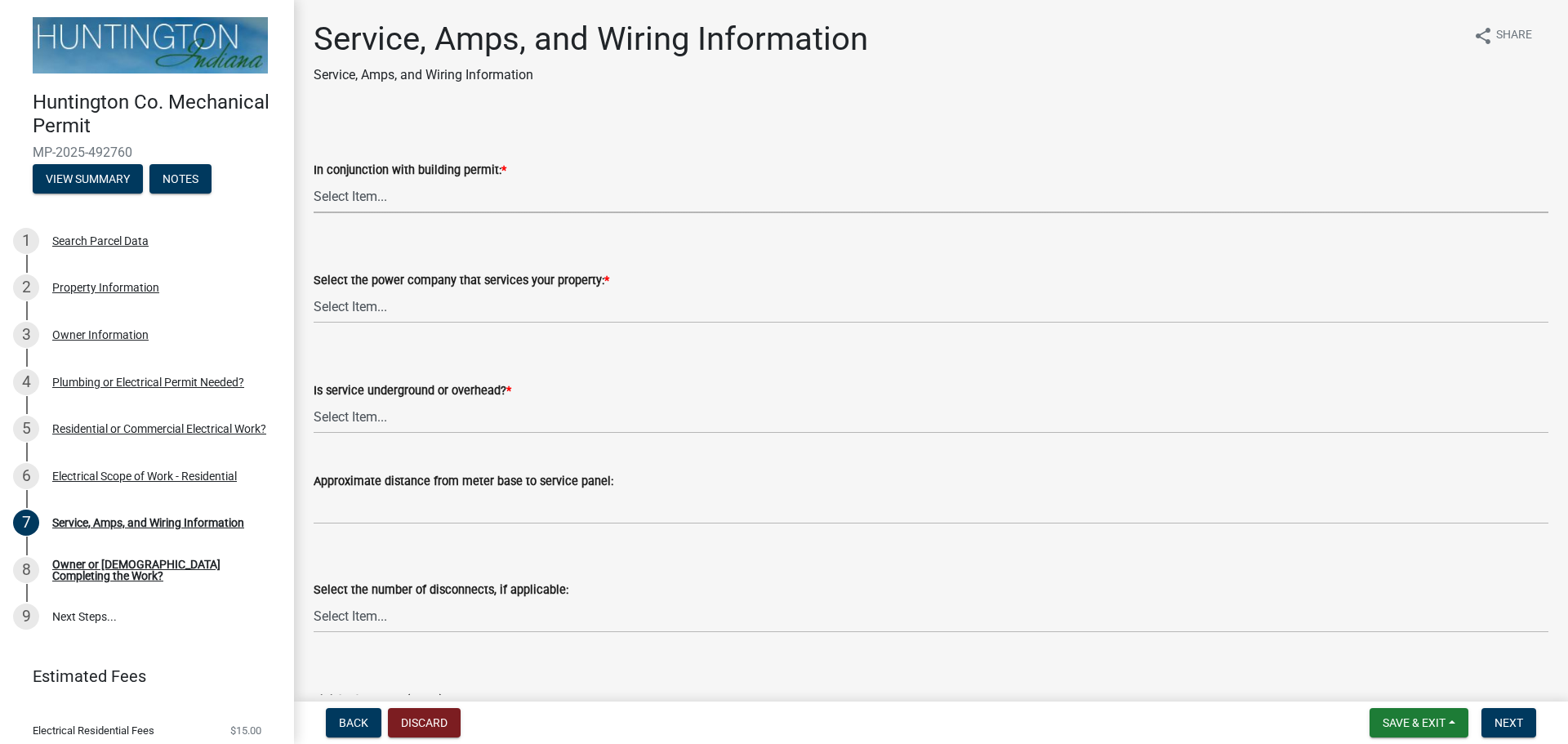
click at [412, 203] on select "Select Item... Yes No" at bounding box center [931, 196] width 1235 height 34
click at [314, 179] on select "Select Item... Yes No" at bounding box center [931, 196] width 1235 height 34
select select "93f45f8b-0008-4bc3-ad99-7edf3db31922"
click at [382, 301] on select "Select Item... Duke Energy Northeastern REMC Wabash County REMC [PERSON_NAME] U…" at bounding box center [931, 306] width 1235 height 34
click at [314, 290] on select "Select Item... Duke Energy Northeastern REMC Wabash County REMC [PERSON_NAME] U…" at bounding box center [931, 306] width 1235 height 34
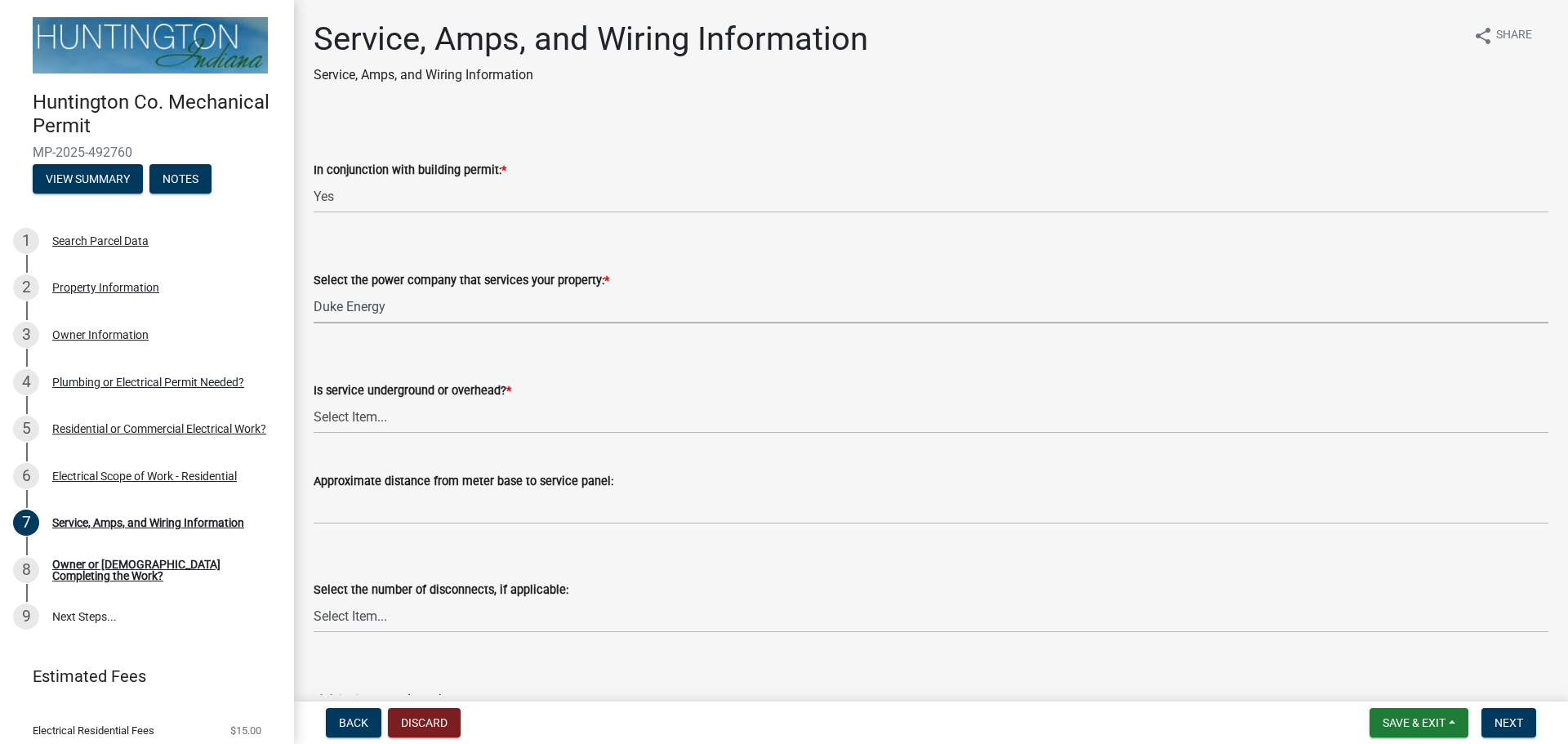
select select "86d62ac7-5622-45a6-b031-aaeffb271793"
click at [360, 406] on select "Select Item... Underground Overhead" at bounding box center [931, 416] width 1235 height 34
click at [314, 400] on select "Select Item... Underground Overhead" at bounding box center [931, 416] width 1235 height 34
select select "ae88532c-6f26-494f-9fbf-7b0ffd7225c9"
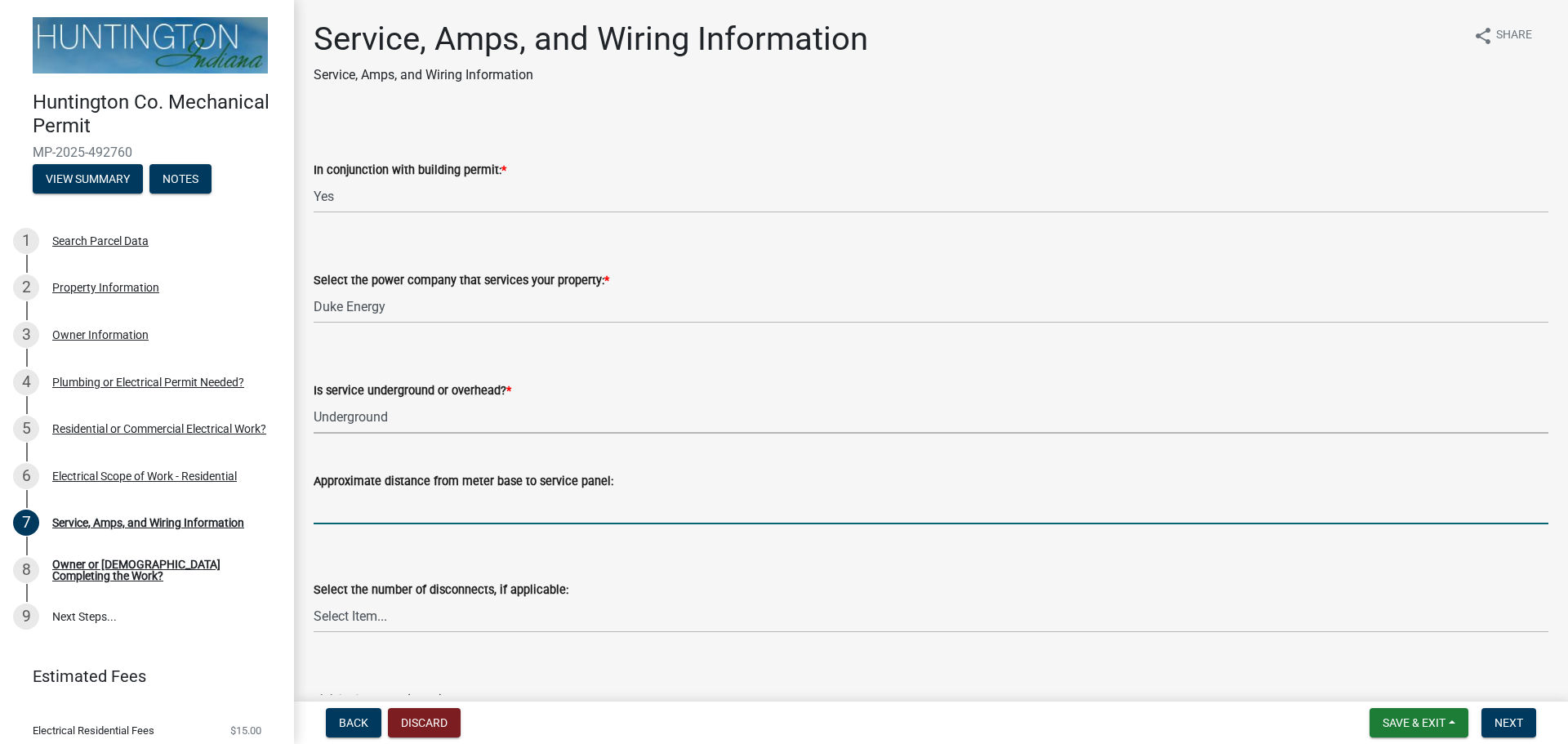
click at [350, 506] on input "Approximate distance from meter base to service panel:" at bounding box center [931, 507] width 1235 height 34
type input "?"
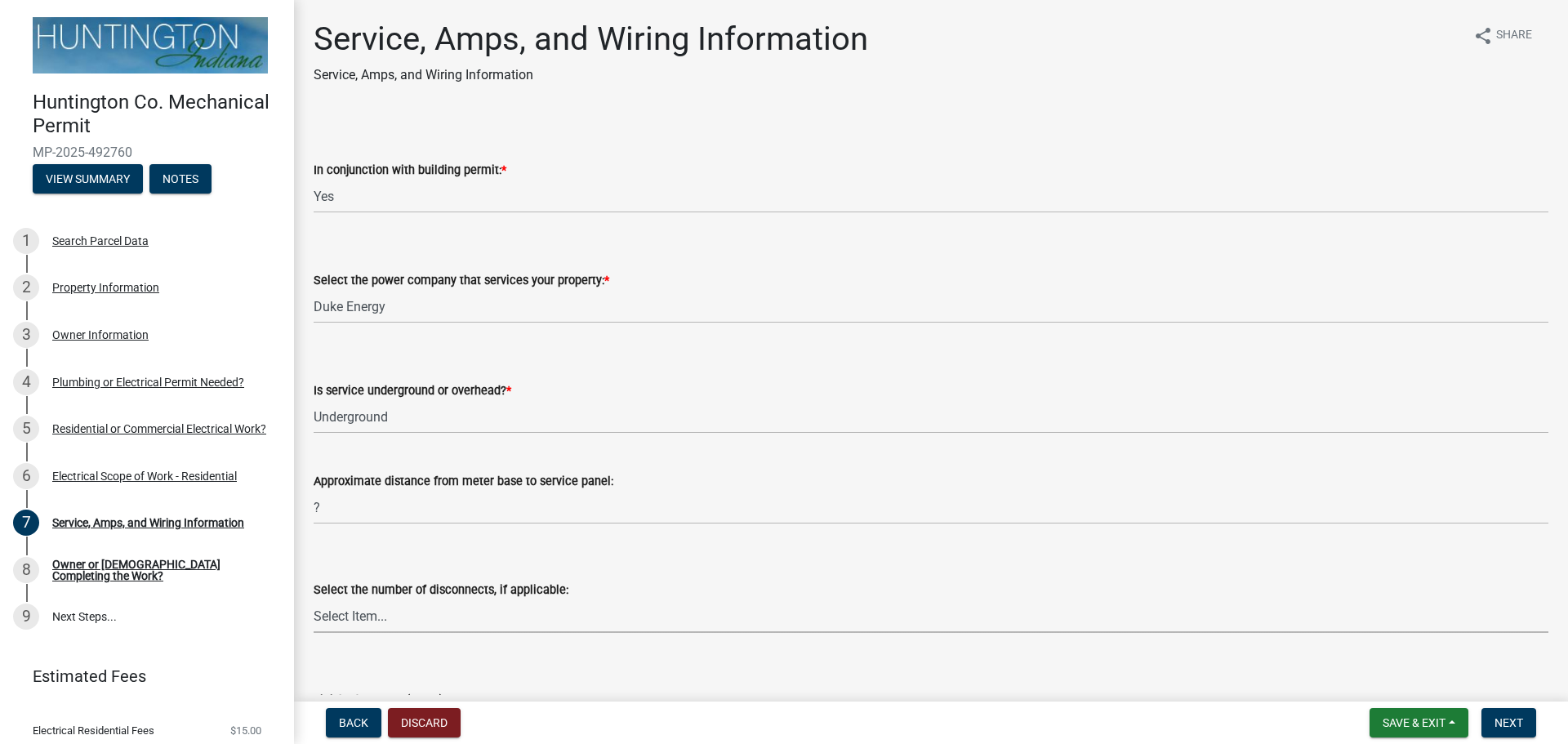
click at [405, 617] on select "Select Item... one two three four or more No Disconnects" at bounding box center [931, 616] width 1235 height 34
click at [314, 599] on select "Select Item... one two three four or more No Disconnects" at bounding box center [931, 616] width 1235 height 34
select select "71bbe122-d664-4450-b24f-e64a9e4c6d13"
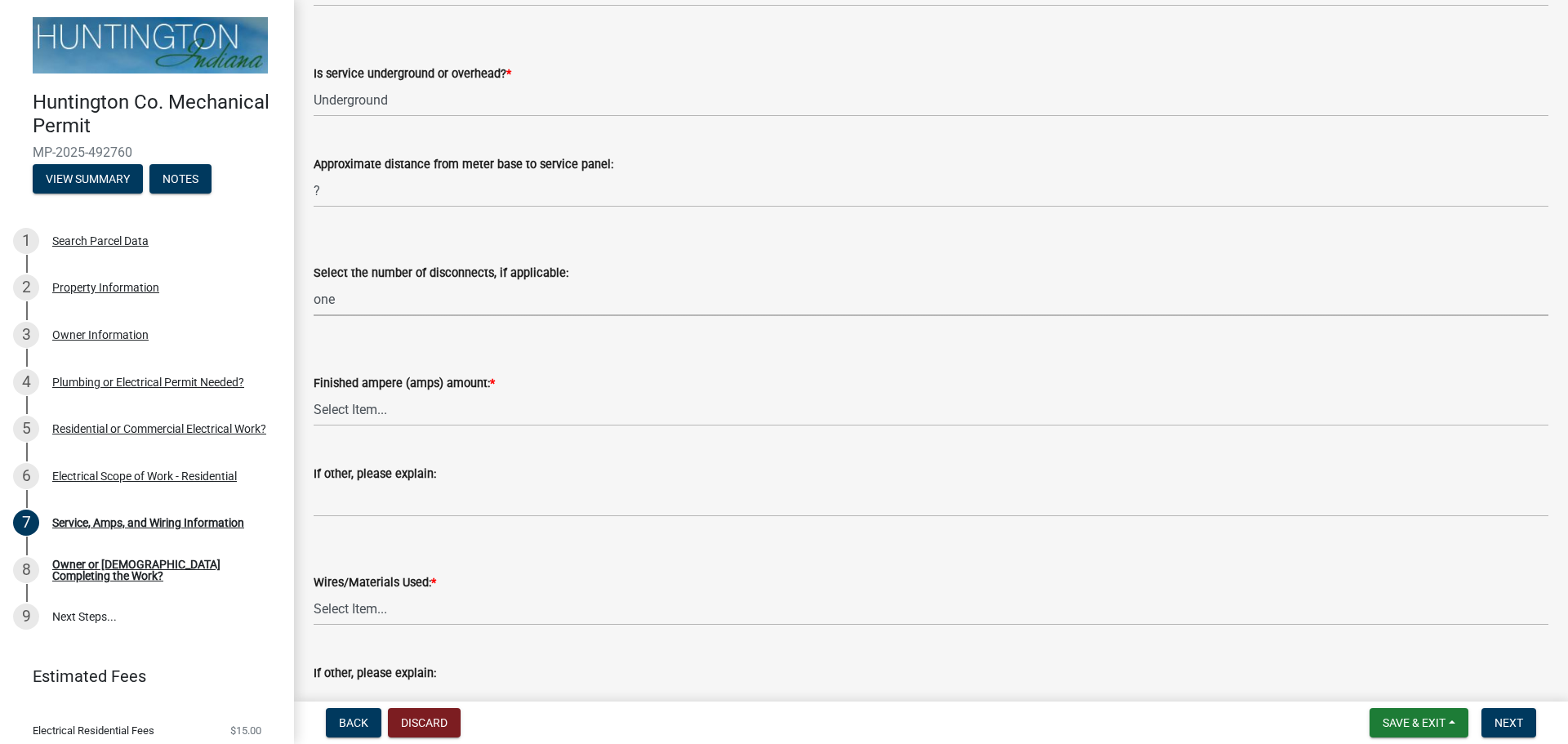
scroll to position [327, 0]
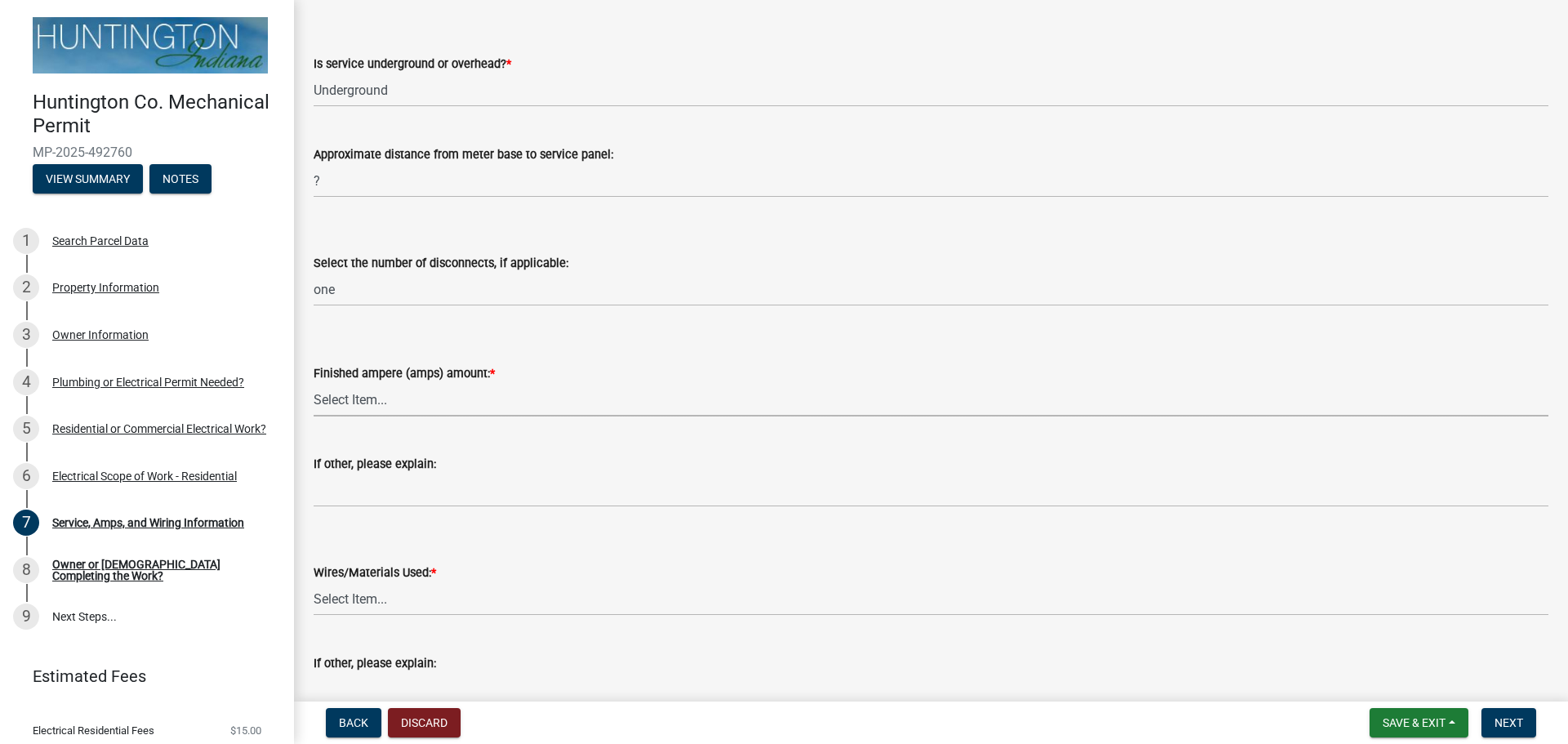
click at [376, 407] on select "Select Item... 100 amp 200 amp 400 amp other" at bounding box center [931, 400] width 1235 height 34
click at [314, 383] on select "Select Item... 100 amp 200 amp 400 amp other" at bounding box center [931, 400] width 1235 height 34
select select "a444adeb-efd2-4352-a035-3875d9defab1"
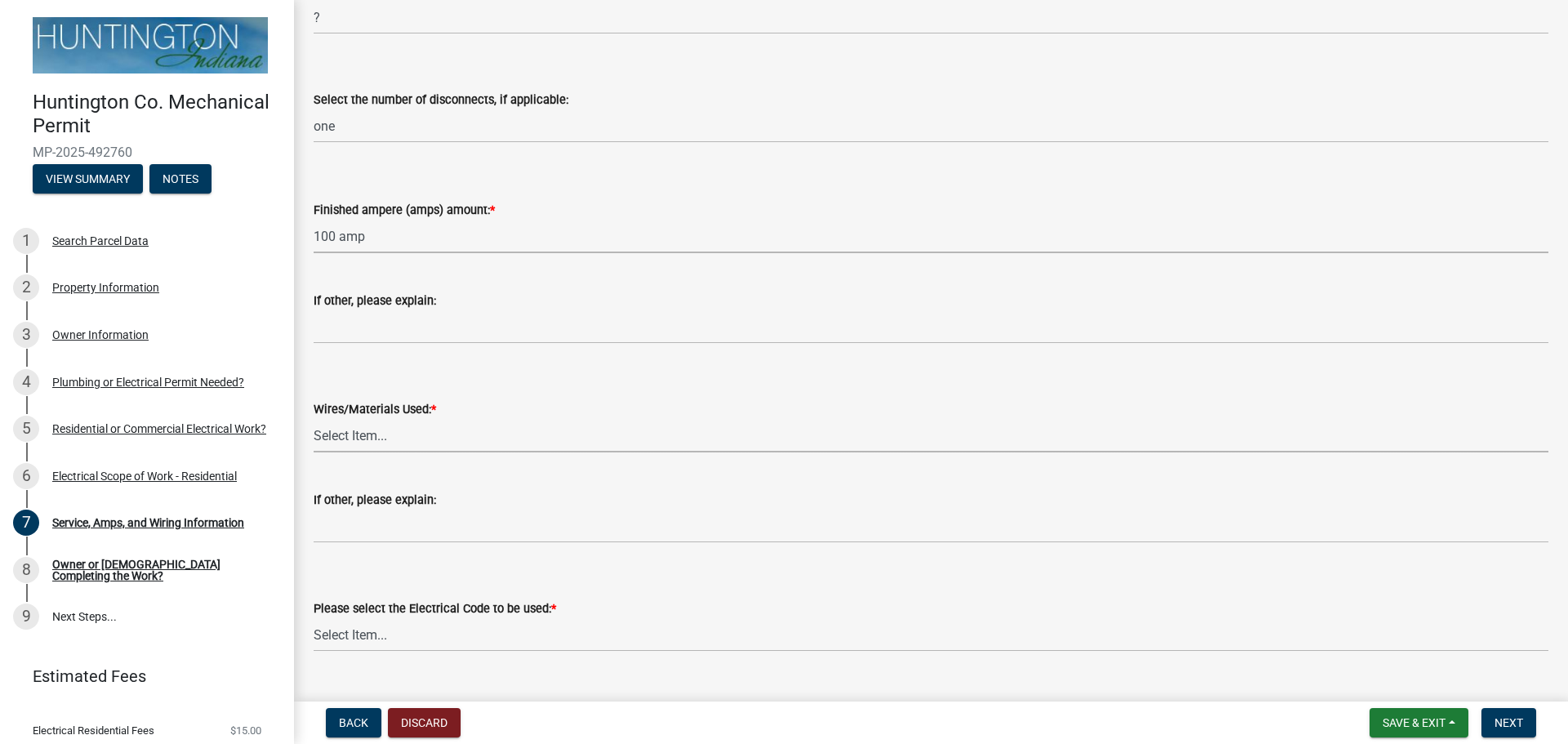
click at [353, 429] on select "Select Item... 2 AWG Aluminum 4 AWG Copper 2-4/0 or 1-1/0 Aluminum 2/0 Copper 2…" at bounding box center [931, 435] width 1235 height 34
click at [314, 419] on select "Select Item... 2 AWG Aluminum 4 AWG Copper 2-4/0 or 1-1/0 Aluminum 2/0 Copper 2…" at bounding box center [931, 435] width 1235 height 34
select select "6b87888a-4deb-48a2-ac11-26351d48ff00"
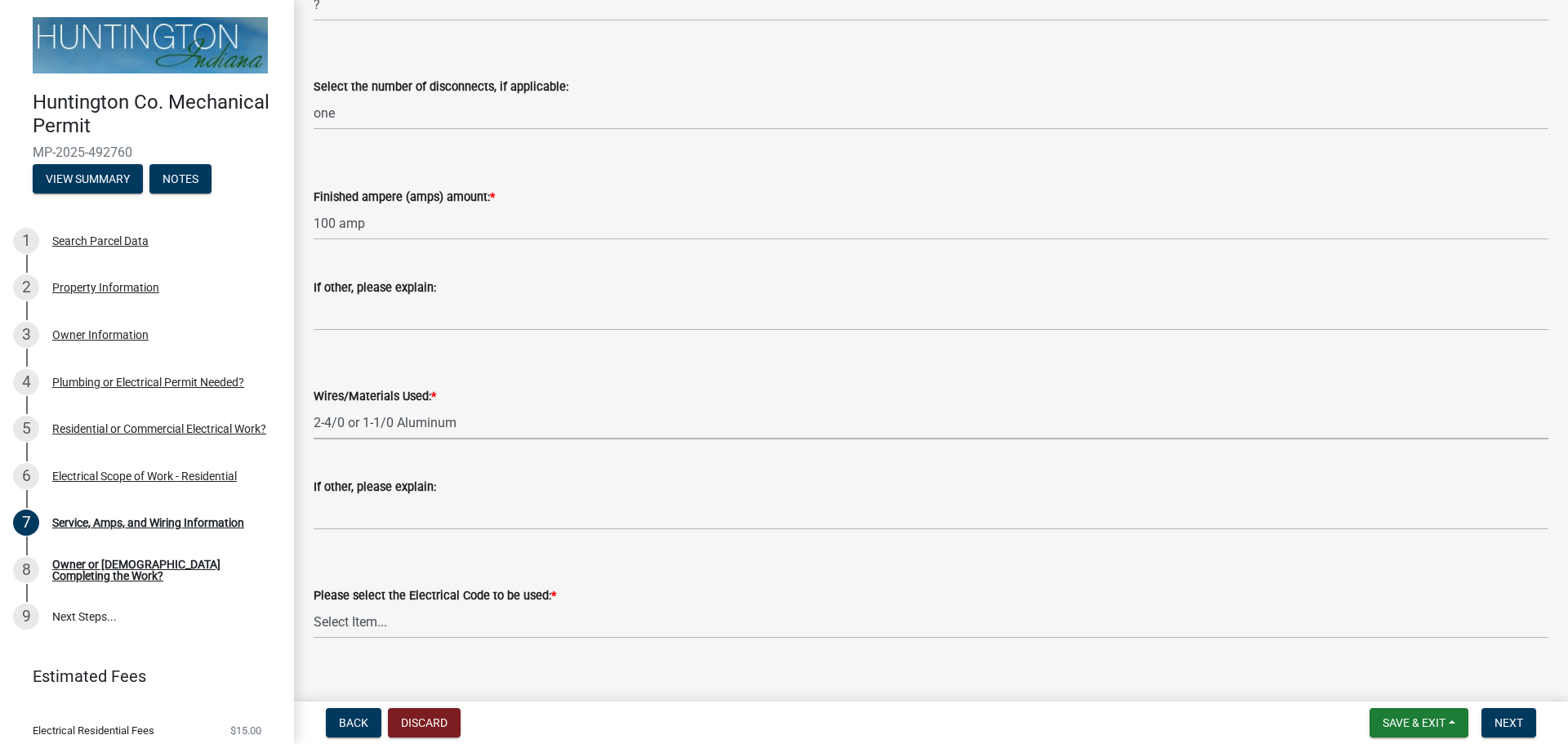
scroll to position [525, 0]
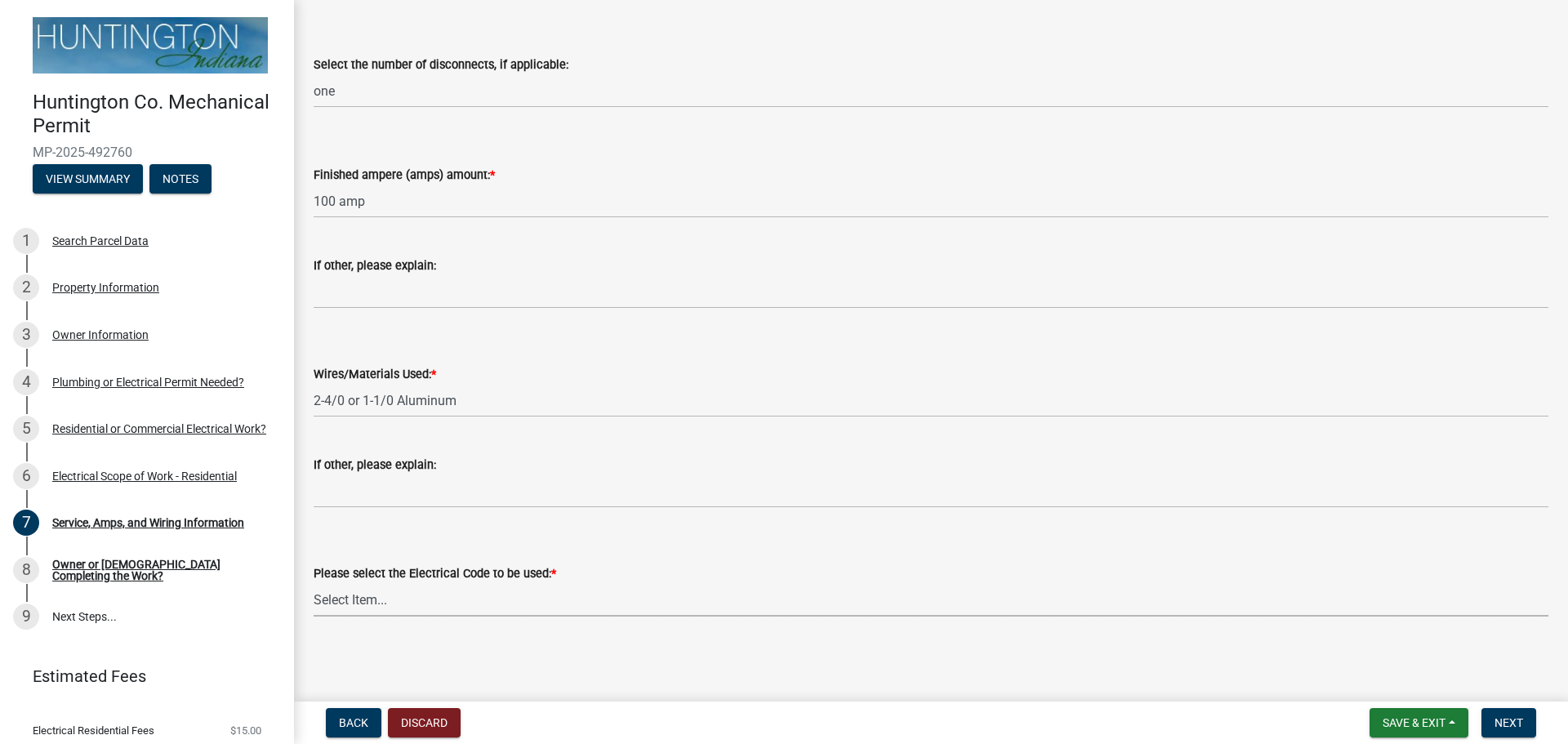
click at [378, 596] on select "Select Item... [US_STATE] Electrical Code One & Two Family Dwelling Code" at bounding box center [931, 599] width 1235 height 34
click at [314, 583] on select "Select Item... [US_STATE] Electrical Code One & Two Family Dwelling Code" at bounding box center [931, 599] width 1235 height 34
select select "5aeea631-e80a-4ba0-b39f-f5c26114ddfc"
click at [1522, 718] on span "Next" at bounding box center [1508, 722] width 29 height 13
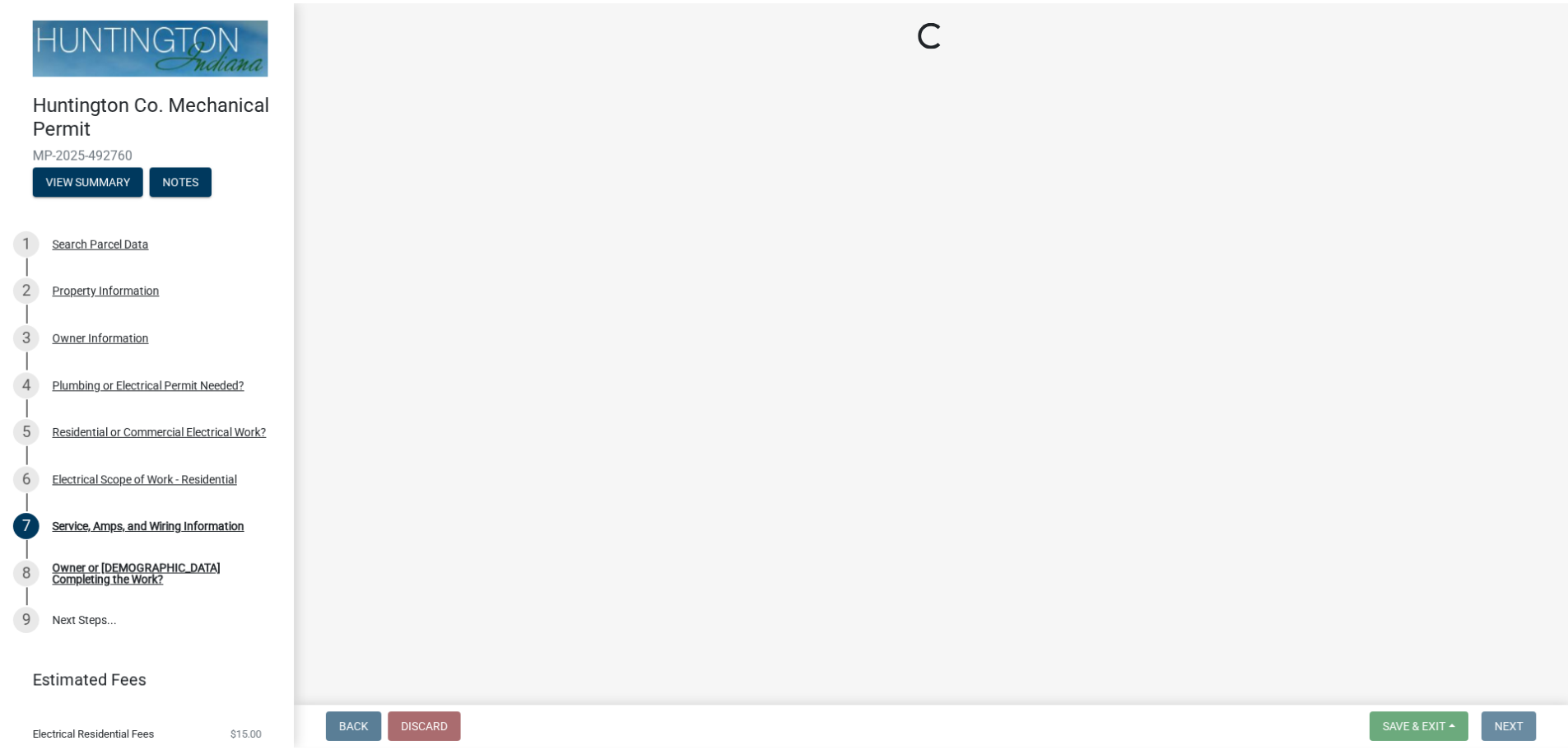
scroll to position [0, 0]
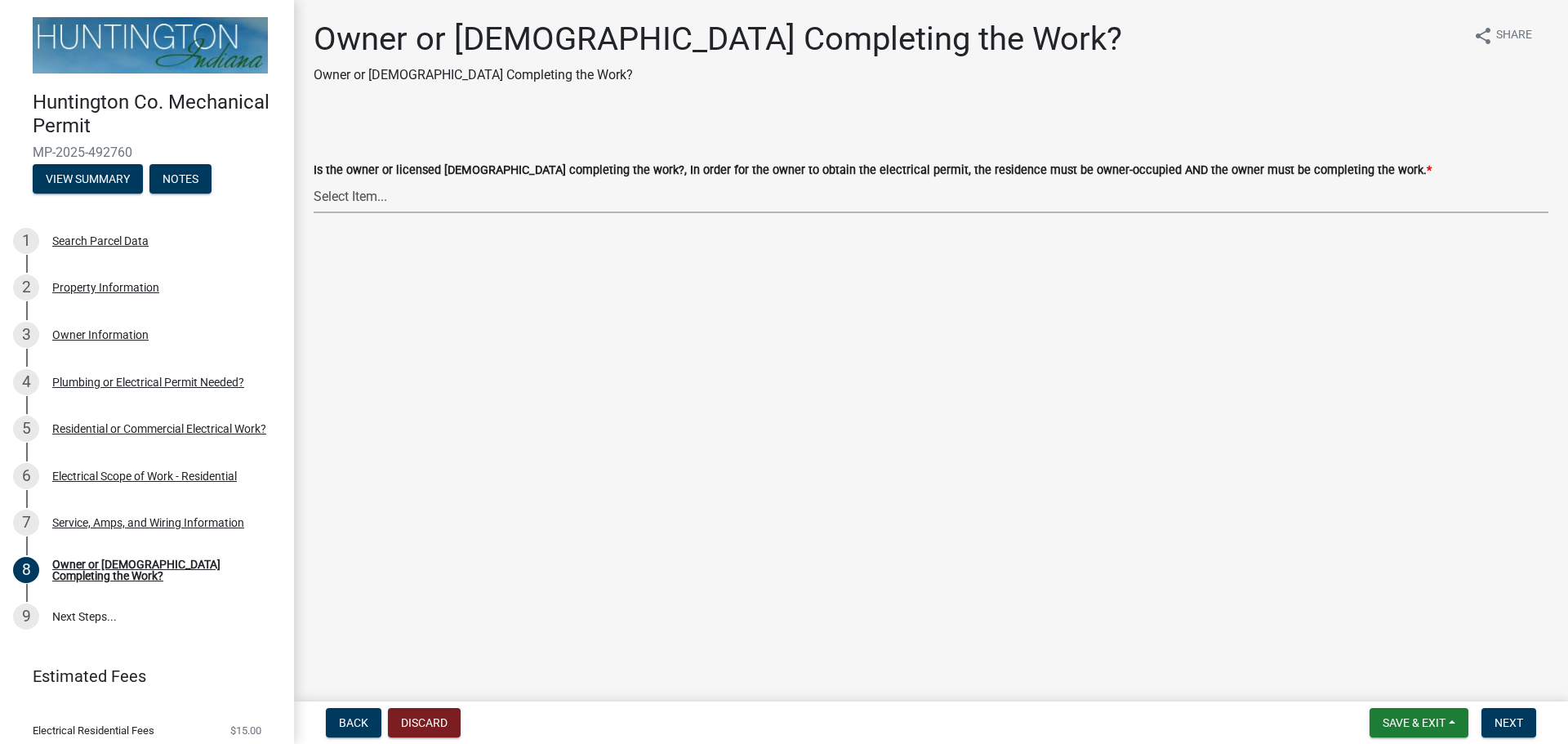
click at [449, 193] on select "Select Item... owner contractor" at bounding box center [931, 196] width 1235 height 34
click at [314, 179] on select "Select Item... owner contractor" at bounding box center [931, 196] width 1235 height 34
select select "408e0cf4-d53f-4268-b860-e8792218a171"
click at [1488, 725] on button "Next" at bounding box center [1508, 722] width 55 height 29
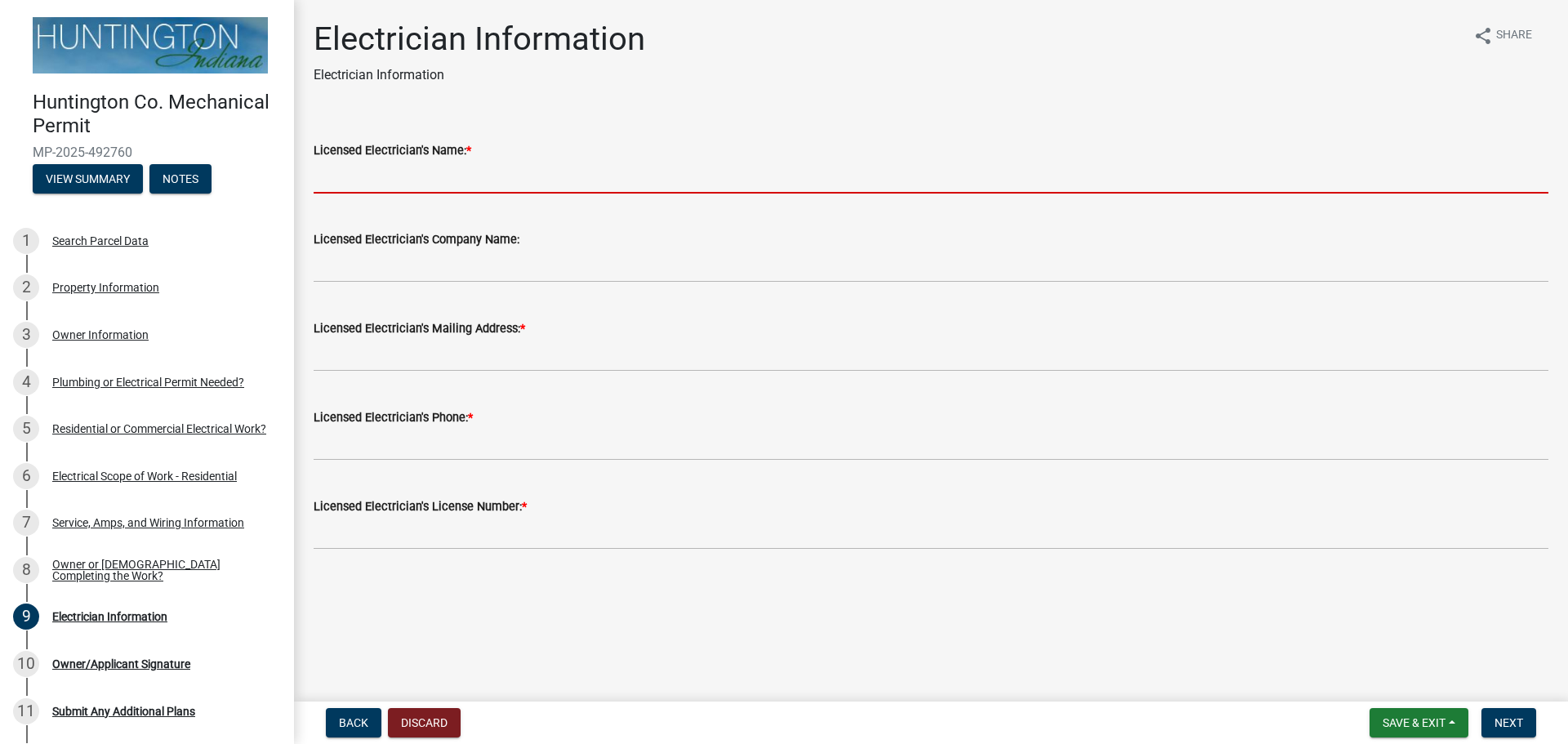
click at [347, 170] on input "Licensed Electrician's Name: *" at bounding box center [931, 177] width 1235 height 34
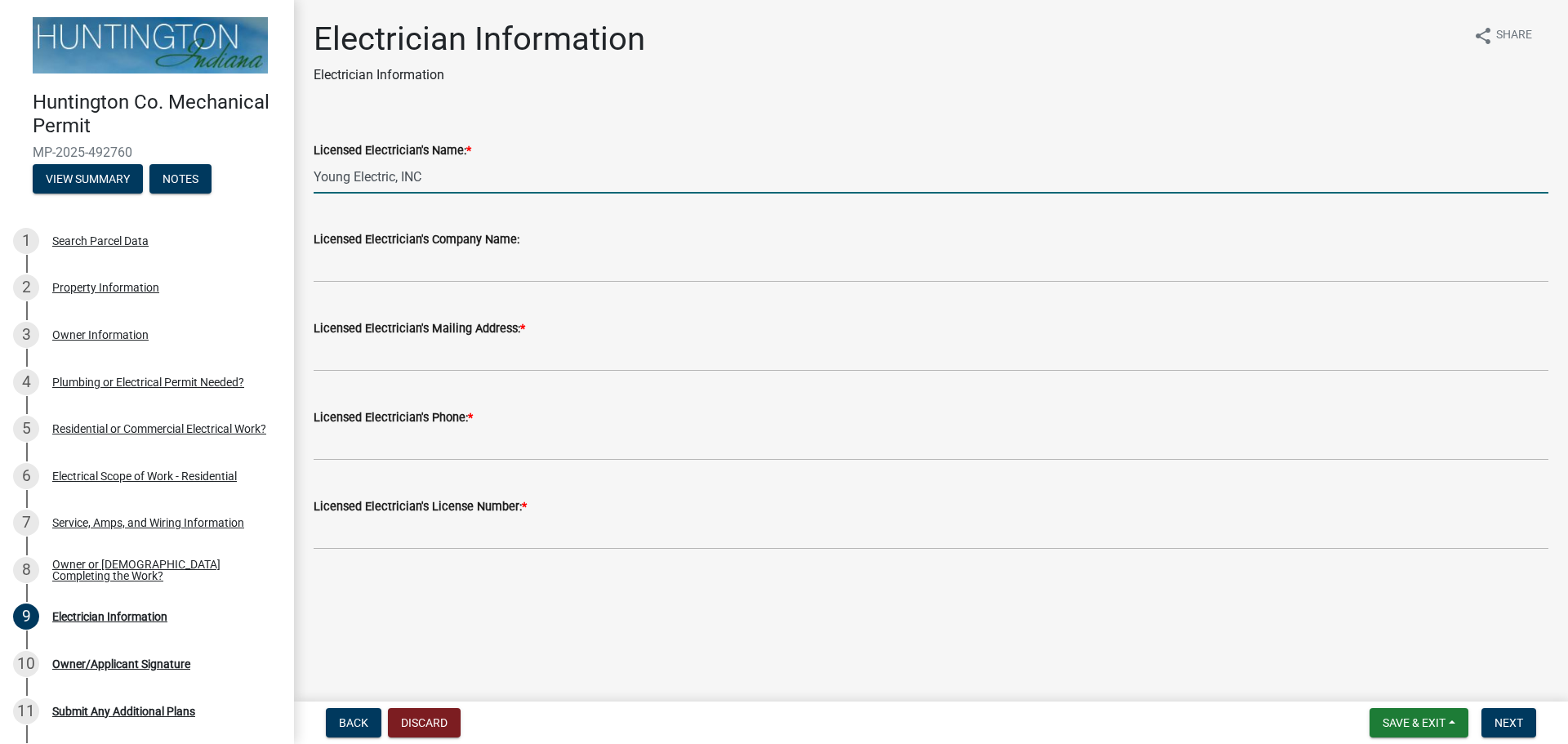
click at [460, 179] on input "Young Electric, INC" at bounding box center [931, 177] width 1235 height 34
type input "Y"
type input "[PERSON_NAME]"
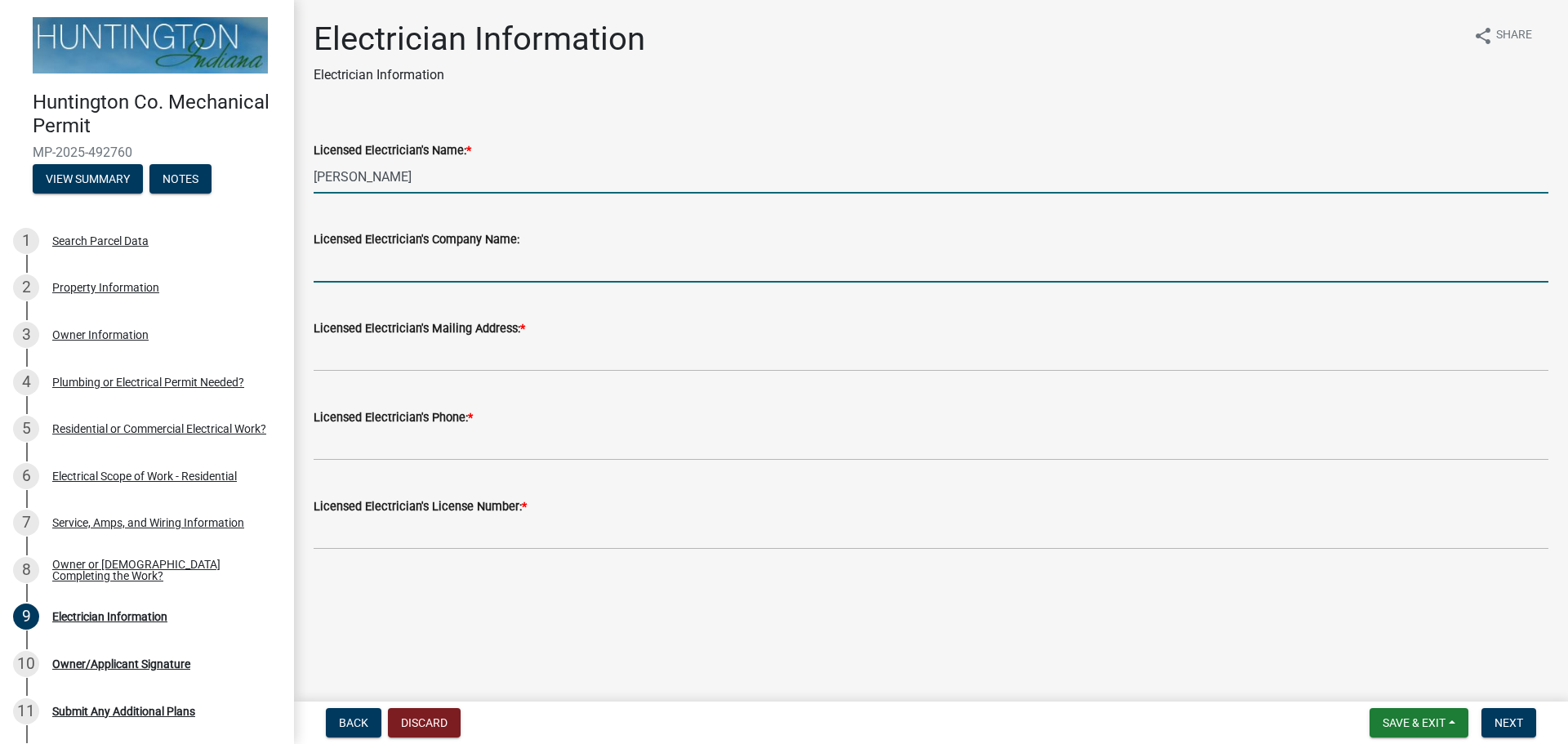
click at [420, 260] on input "Licensed Electrician's Company Name:" at bounding box center [931, 265] width 1235 height 34
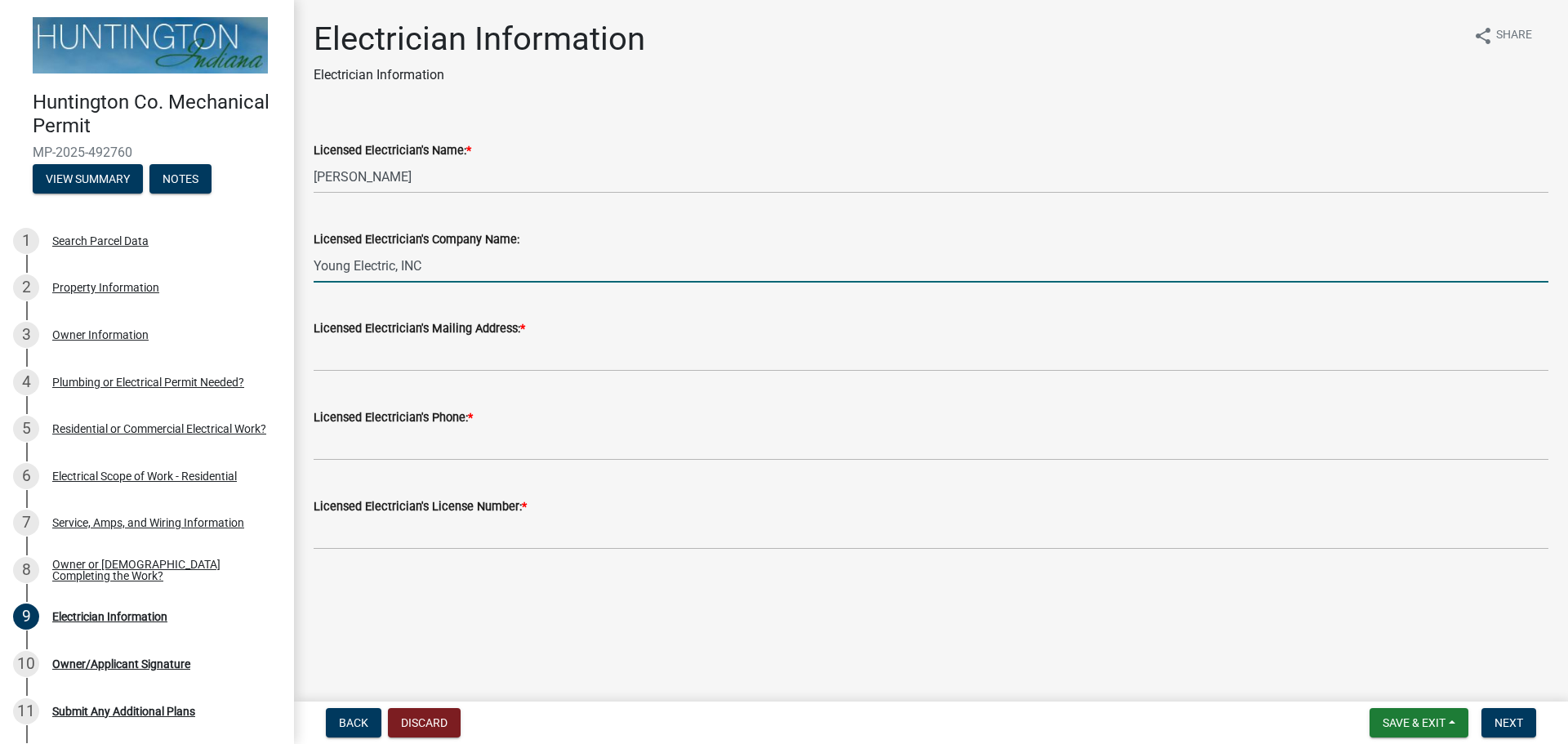
type input "Young Electric, INC"
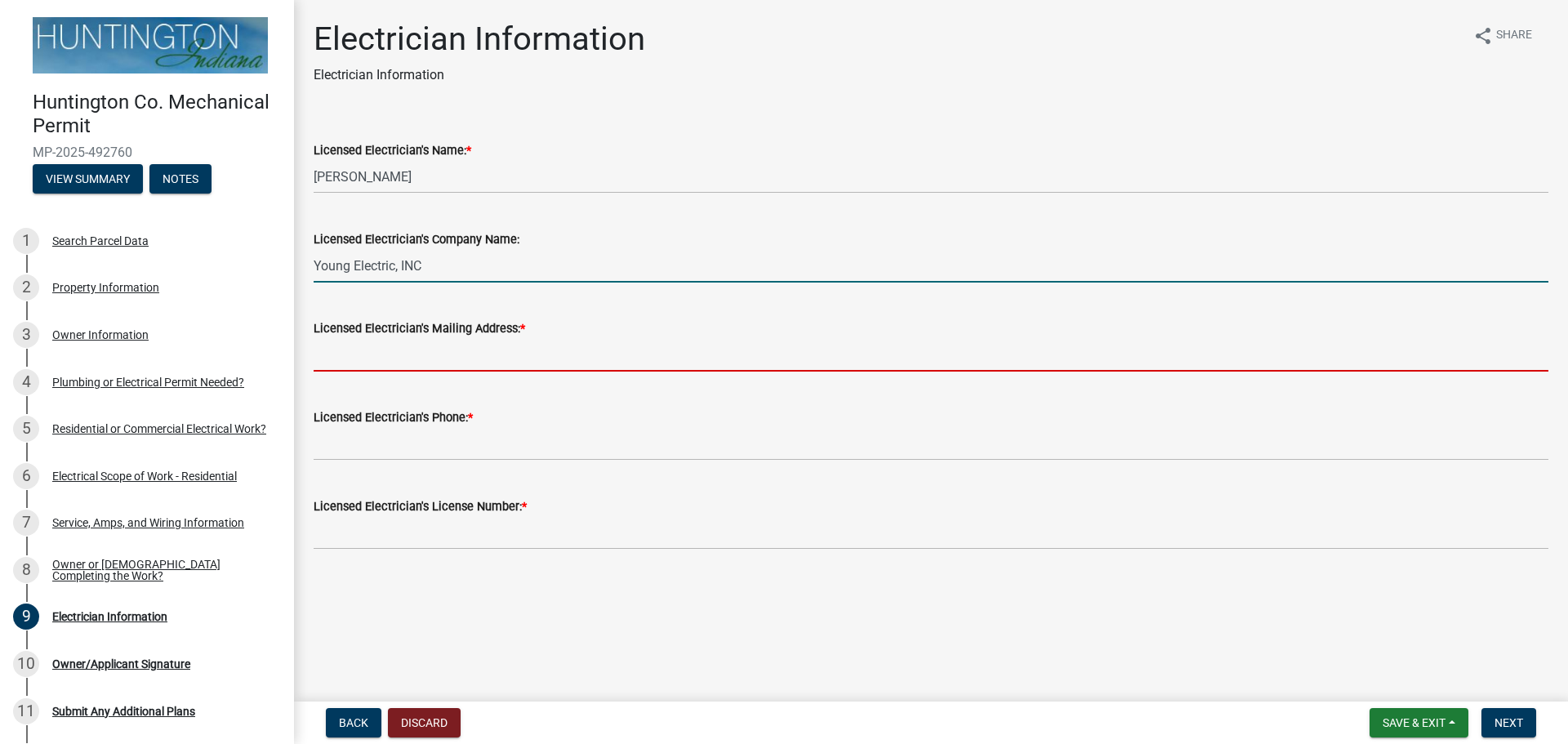
click at [410, 347] on input "Licensed Electrician's Mailing Address: *" at bounding box center [931, 355] width 1235 height 34
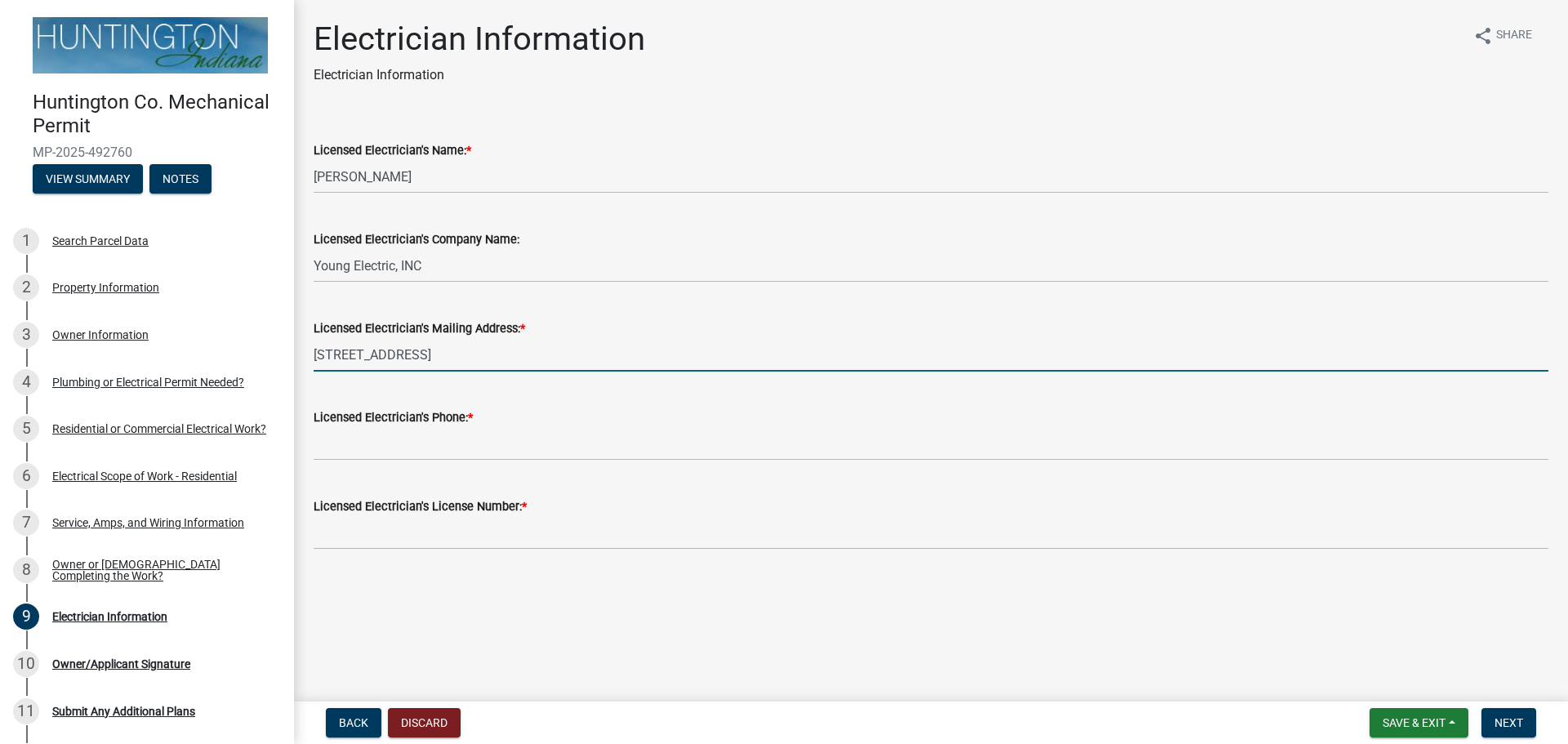
type input "[STREET_ADDRESS]"
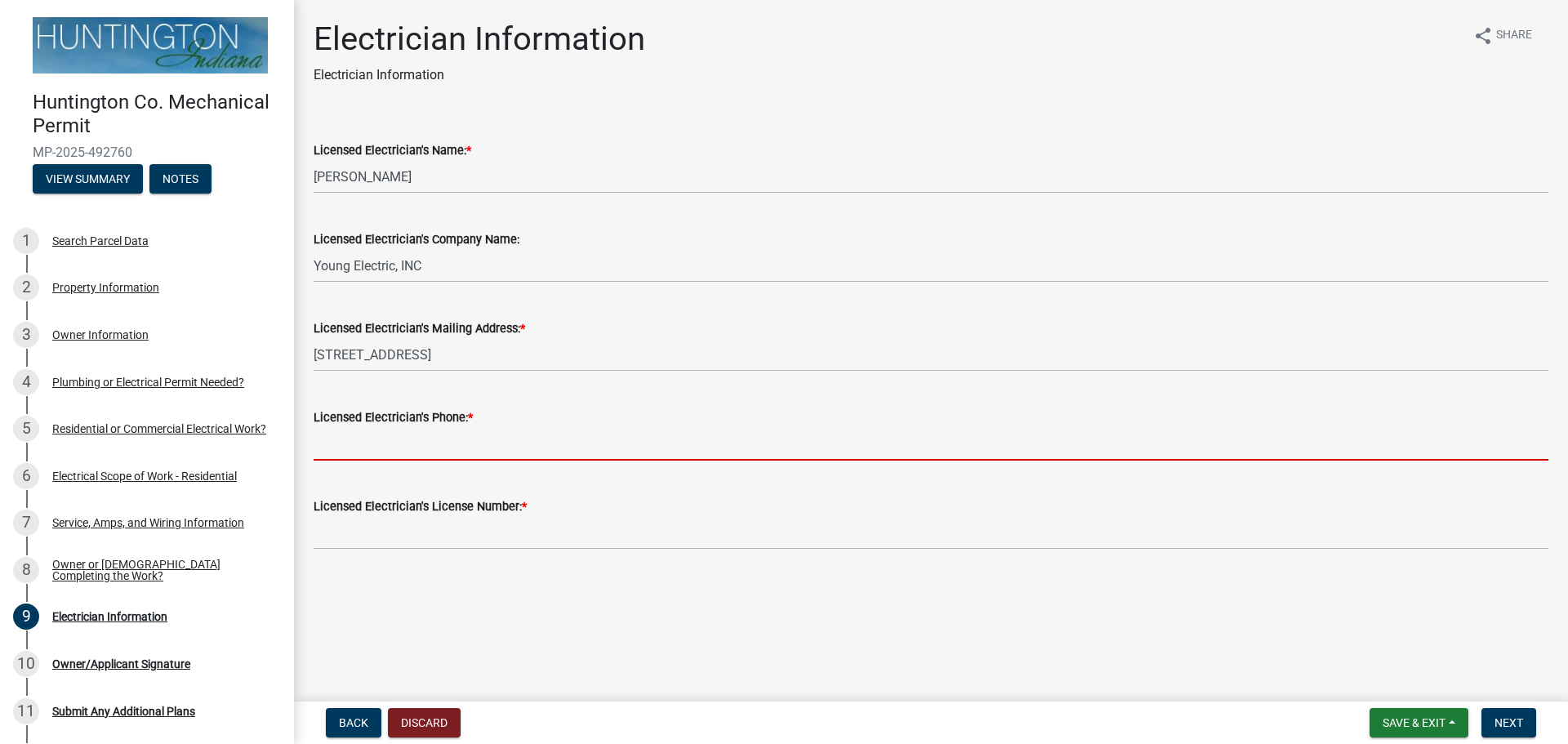
click at [404, 445] on input "Licensed Electrician's Phone: *" at bounding box center [931, 443] width 1235 height 34
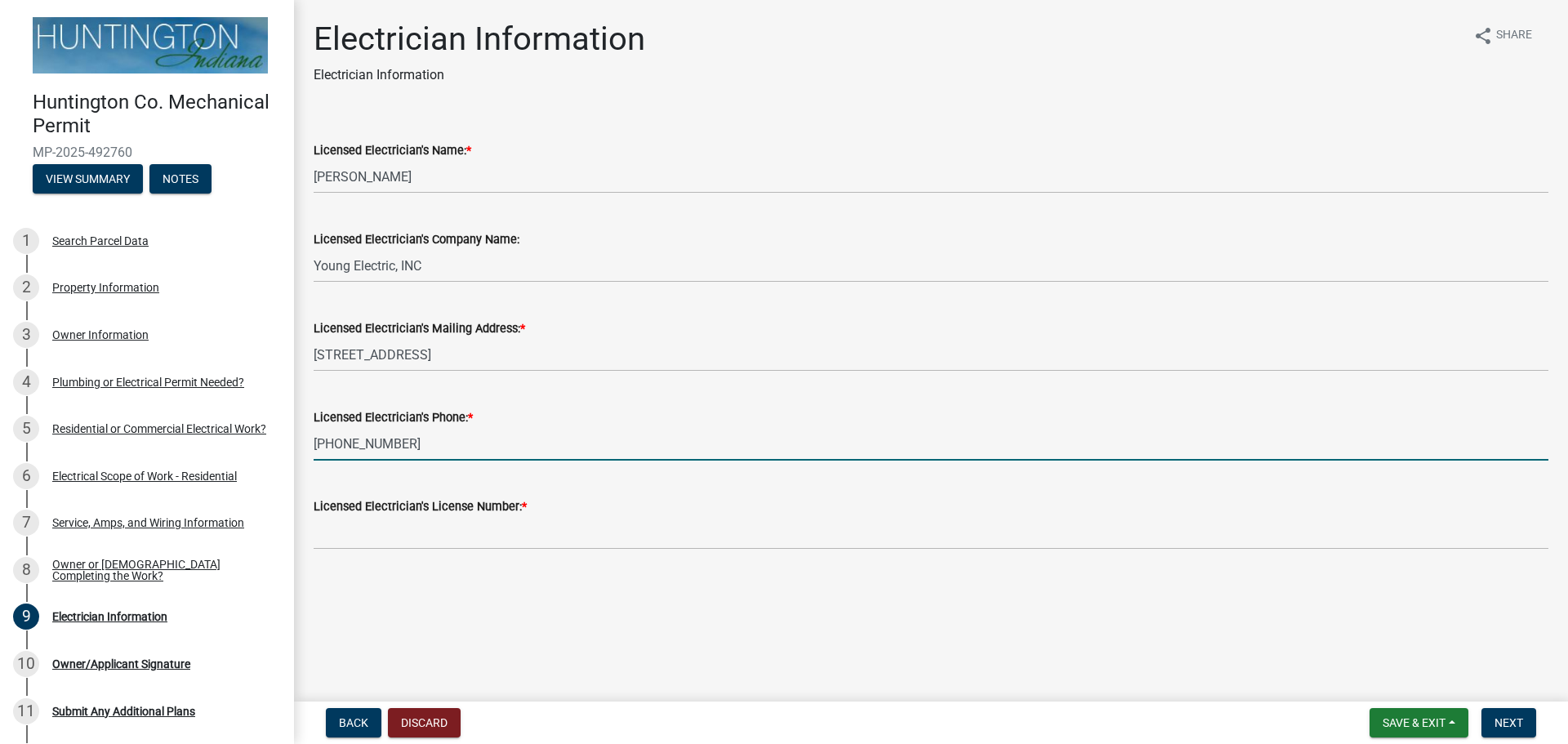
type input "[PHONE_NUMBER]"
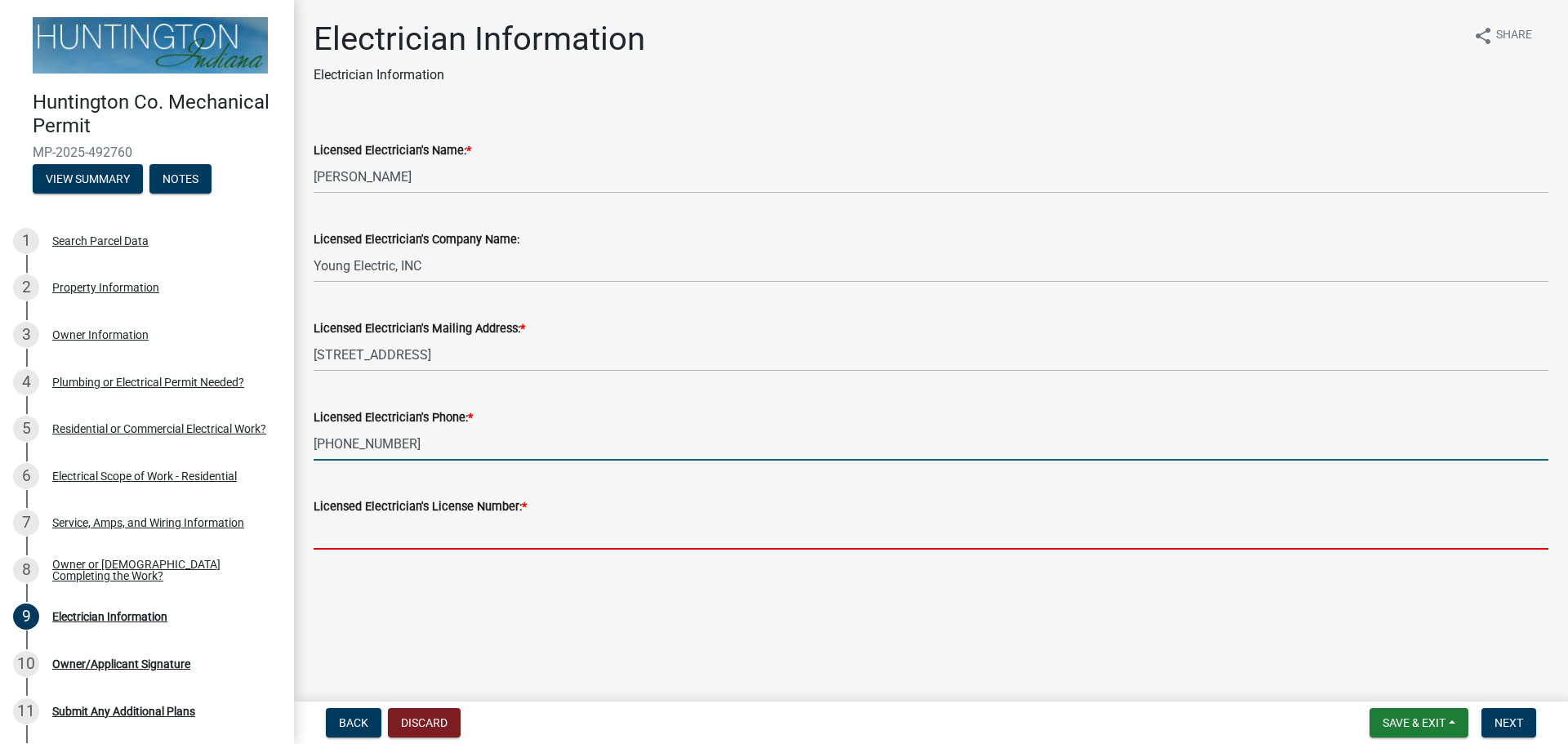
click at [403, 528] on input "Licensed Electrician's License Number: *" at bounding box center [931, 532] width 1235 height 34
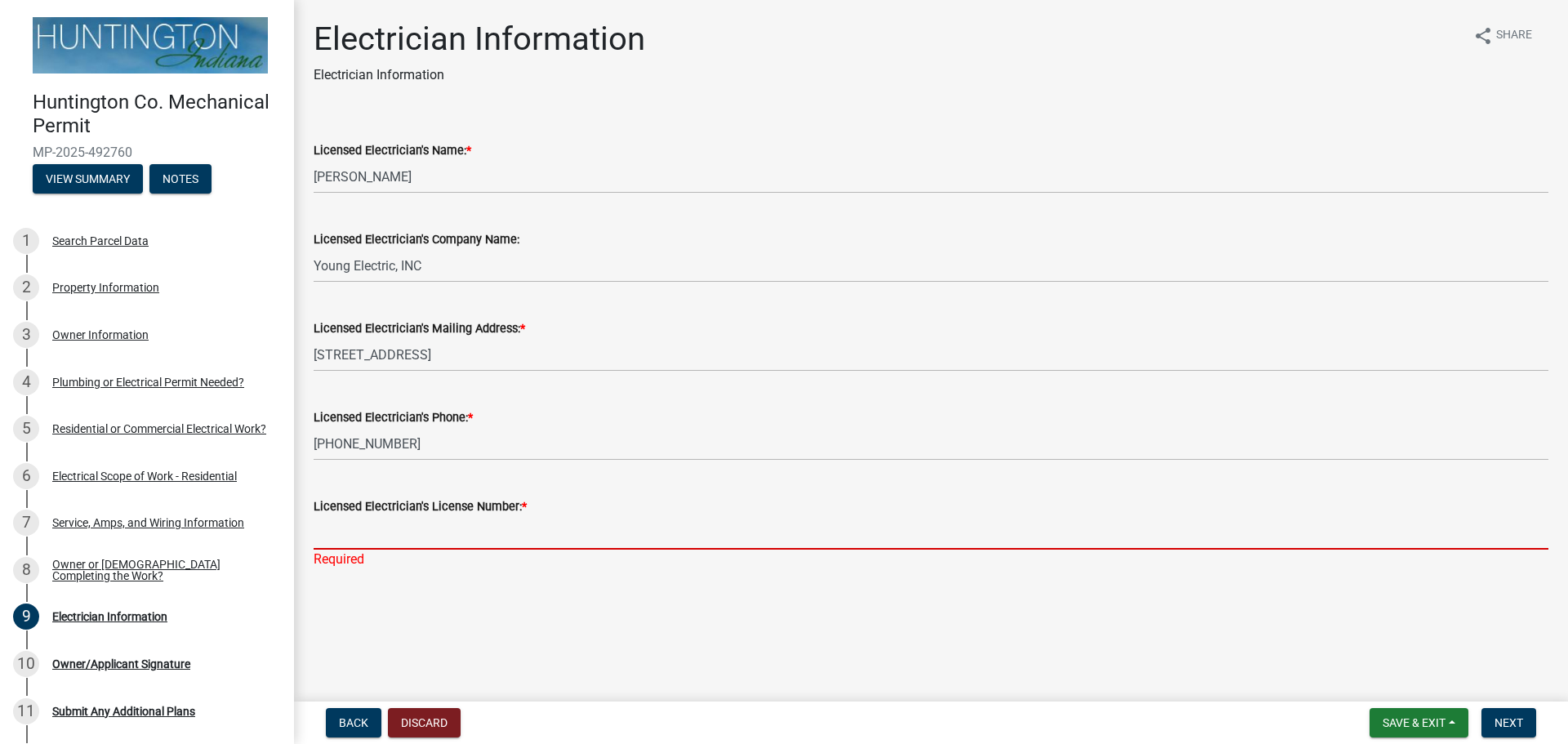
click at [383, 529] on input "Licensed Electrician's License Number: *" at bounding box center [931, 532] width 1235 height 34
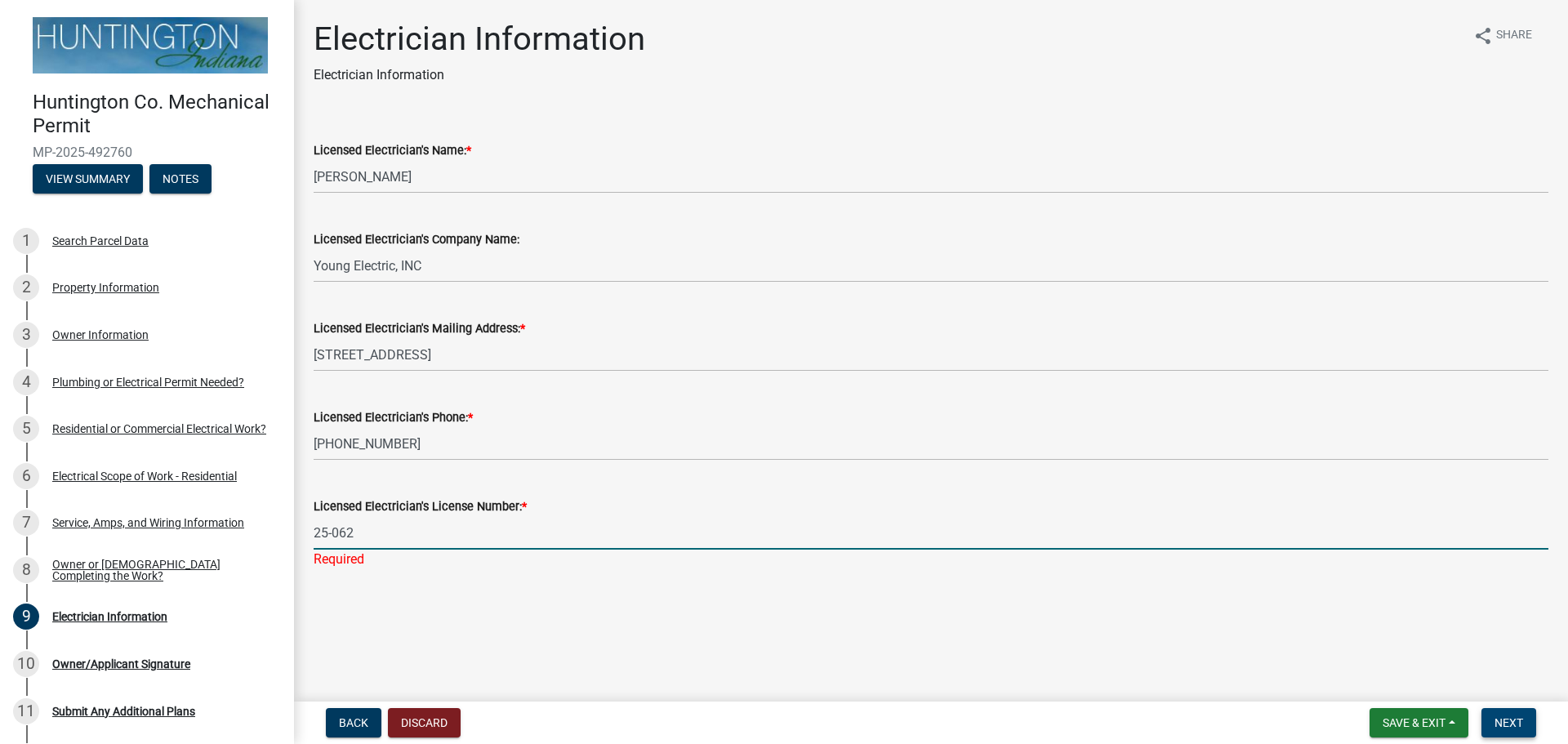
type input "25-062"
click at [1507, 720] on span "Next" at bounding box center [1508, 722] width 29 height 13
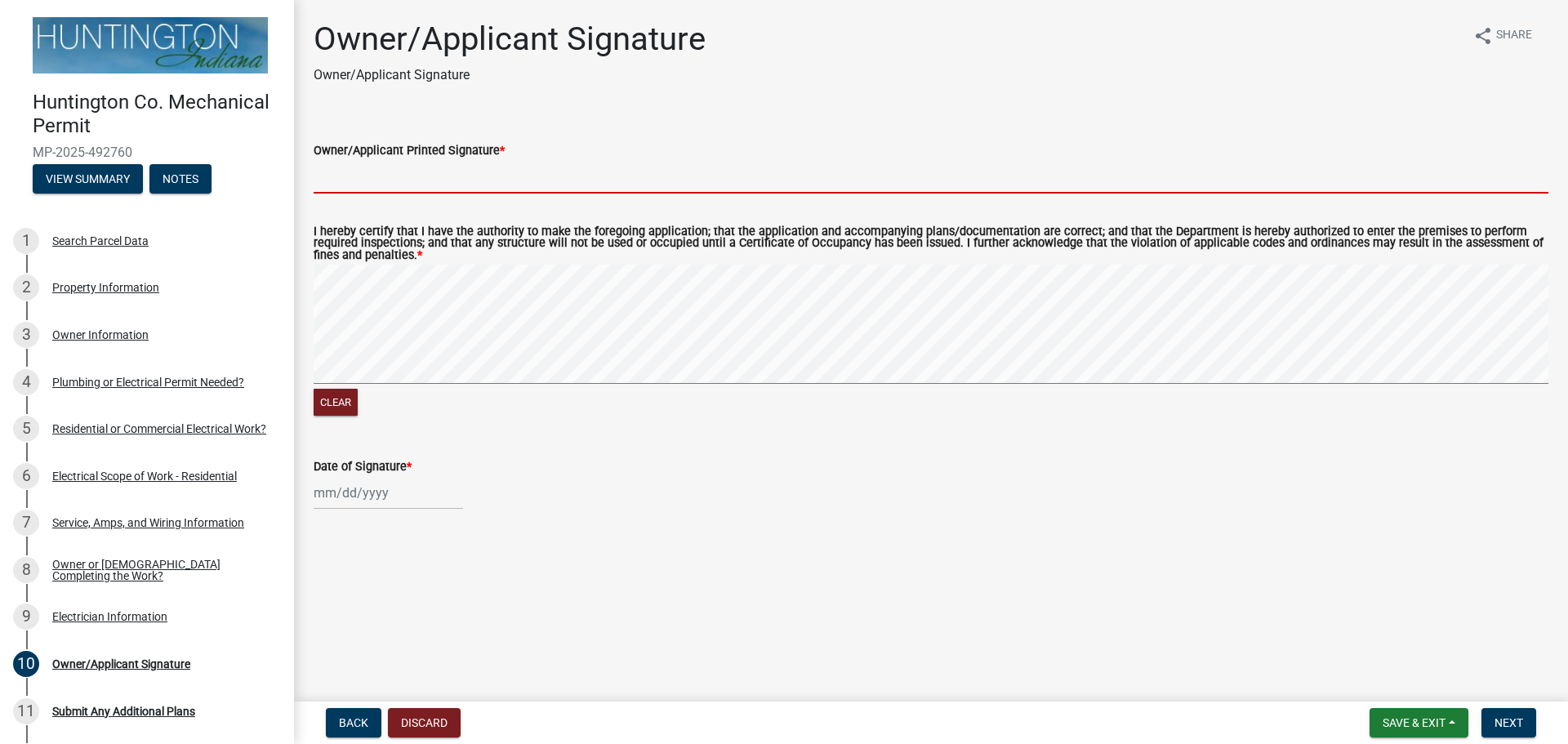
click at [447, 173] on input "Owner/Applicant Printed Signature *" at bounding box center [931, 177] width 1235 height 34
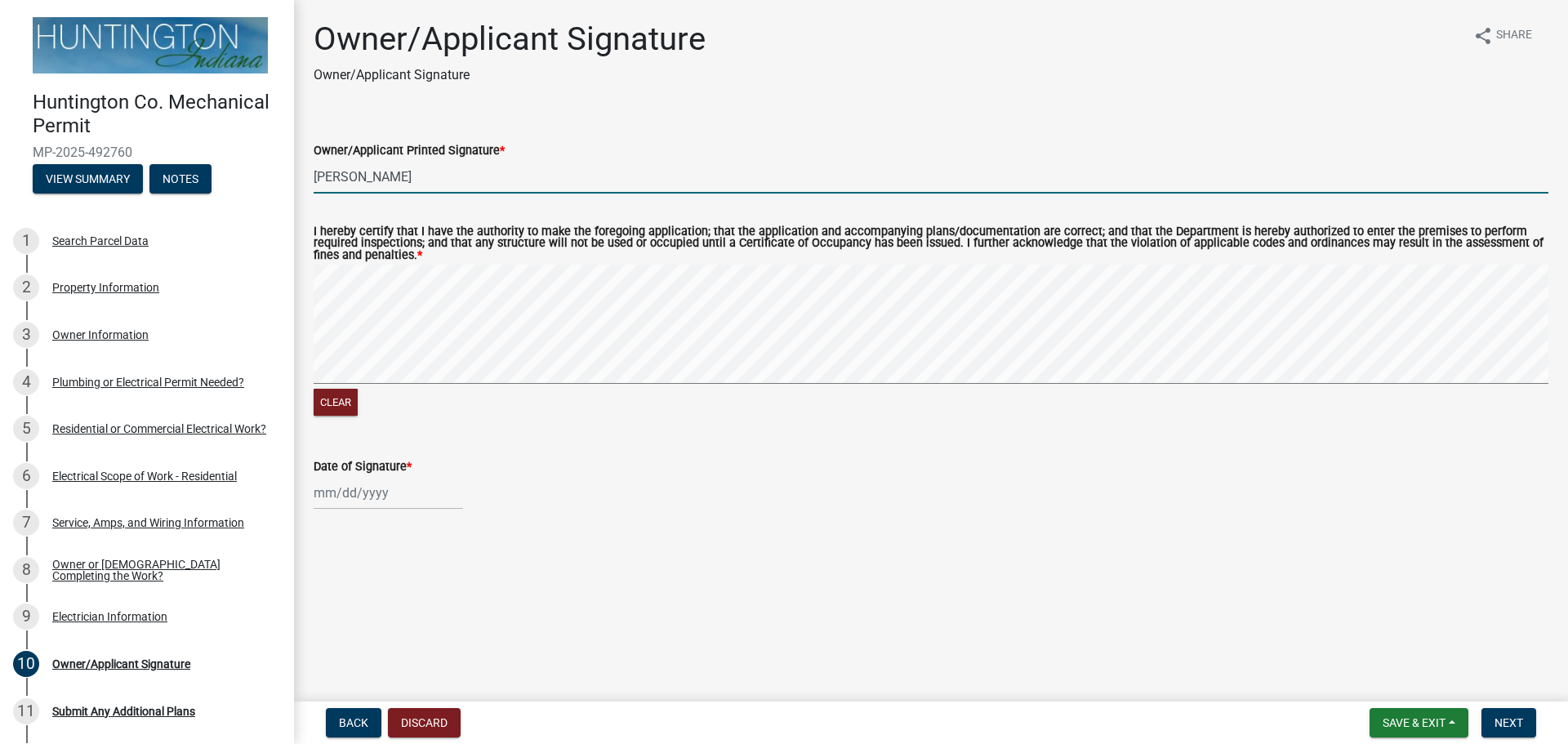
type input "[PERSON_NAME]"
select select "10"
select select "2025"
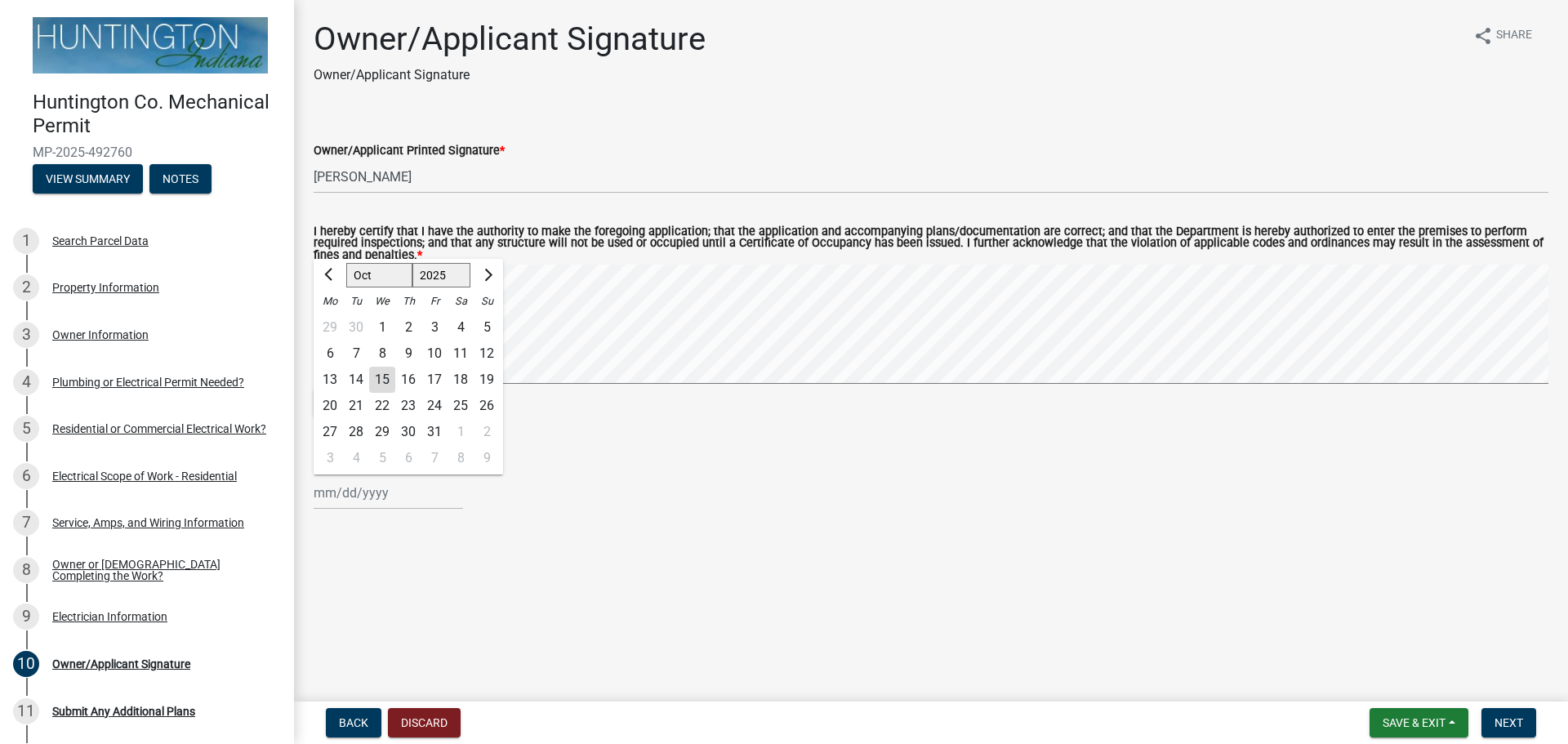
click at [356, 494] on div "[PERSON_NAME] Feb Mar Apr [PERSON_NAME][DATE] Oct Nov [DATE] 1526 1527 1528 152…" at bounding box center [389, 493] width 149 height 34
click at [377, 382] on div "15" at bounding box center [382, 380] width 26 height 26
type input "[DATE]"
click at [1516, 731] on button "Next" at bounding box center [1508, 722] width 55 height 29
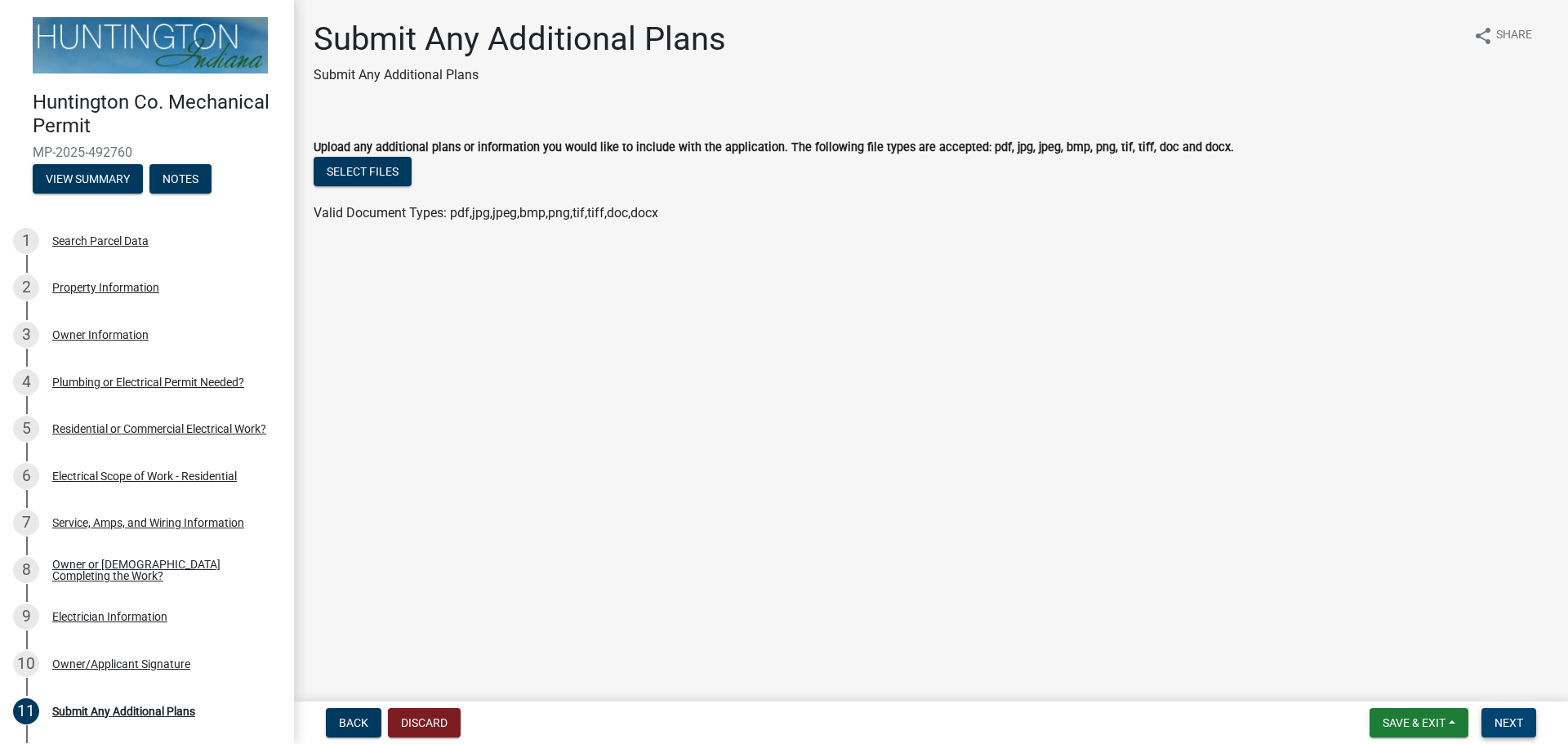
click at [1514, 729] on span "Next" at bounding box center [1508, 722] width 29 height 13
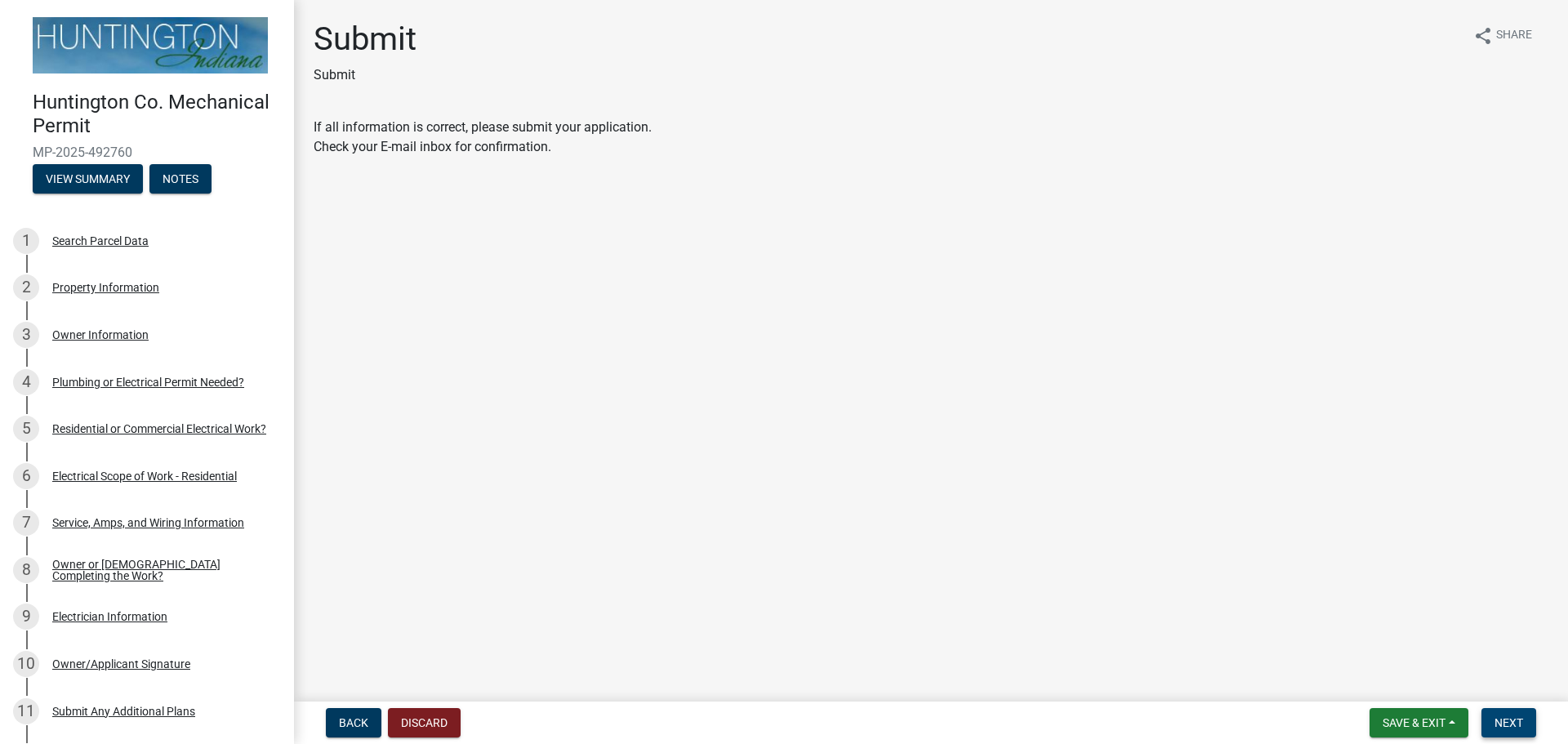
click at [1521, 731] on button "Next" at bounding box center [1508, 722] width 55 height 29
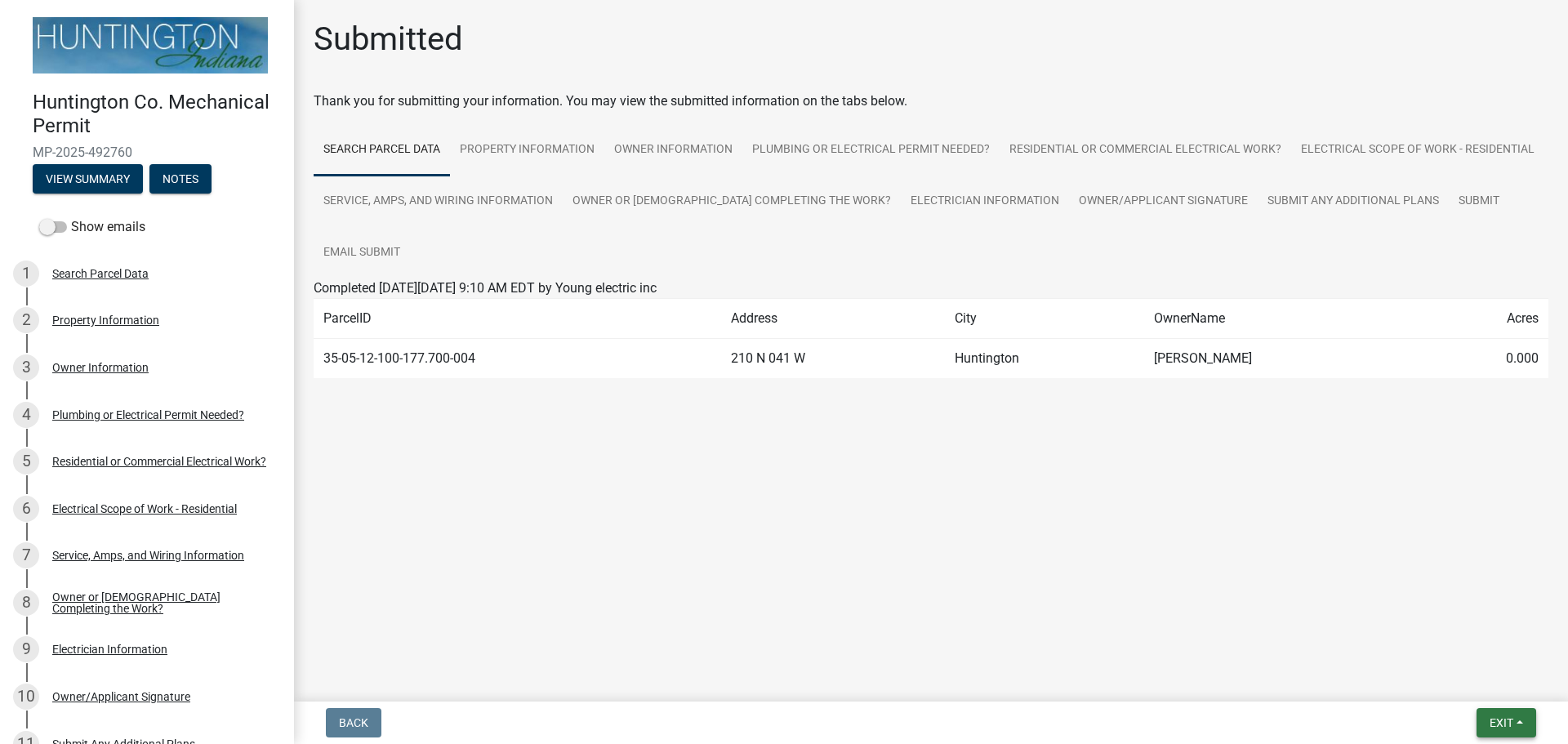
click at [1526, 727] on button "Exit" at bounding box center [1506, 722] width 60 height 29
click at [1487, 681] on button "Save & Exit" at bounding box center [1470, 680] width 131 height 39
